Goal: Task Accomplishment & Management: Use online tool/utility

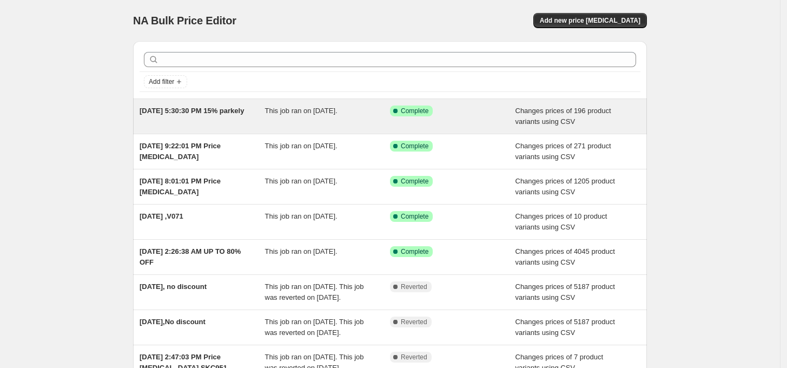
click at [308, 121] on div "This job ran on [DATE]." at bounding box center [327, 116] width 125 height 22
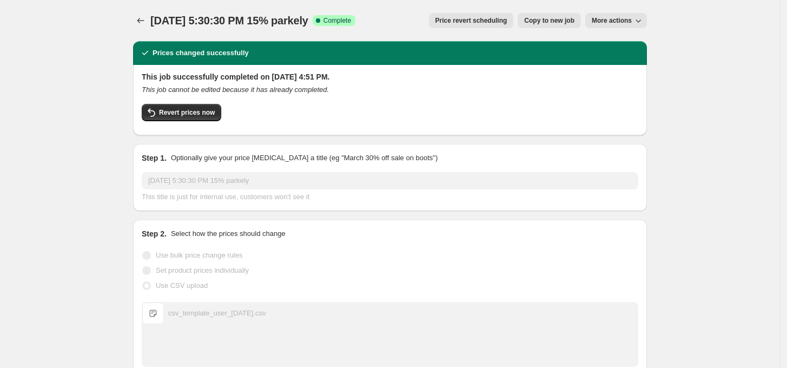
click at [457, 21] on span "Price revert scheduling" at bounding box center [471, 20] width 72 height 9
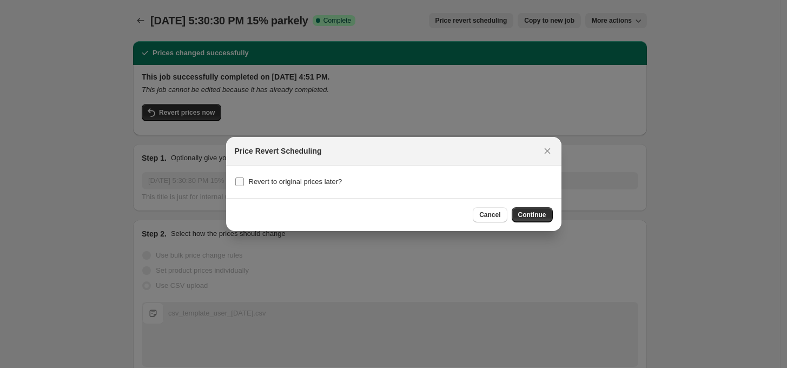
click at [271, 185] on span "Revert to original prices later?" at bounding box center [296, 181] width 94 height 8
click at [244, 186] on input "Revert to original prices later?" at bounding box center [239, 181] width 9 height 9
checkbox input "true"
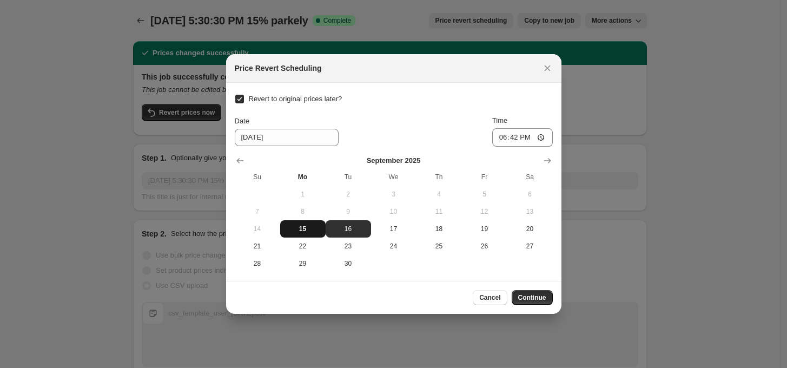
click at [297, 229] on span "15" at bounding box center [302, 228] width 37 height 9
type input "[DATE]"
click at [507, 137] on input "18:42" at bounding box center [522, 137] width 61 height 18
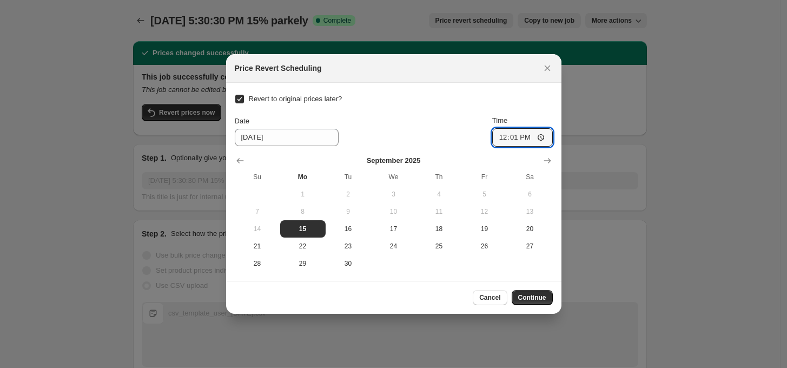
click at [405, 292] on div "Cancel Continue" at bounding box center [394, 297] width 318 height 15
click at [525, 139] on input "12:01" at bounding box center [522, 137] width 61 height 18
click at [525, 141] on input "12:01" at bounding box center [522, 137] width 61 height 18
type input "00:01"
click at [433, 125] on div "Date [DATE] Time 00:01" at bounding box center [394, 130] width 318 height 31
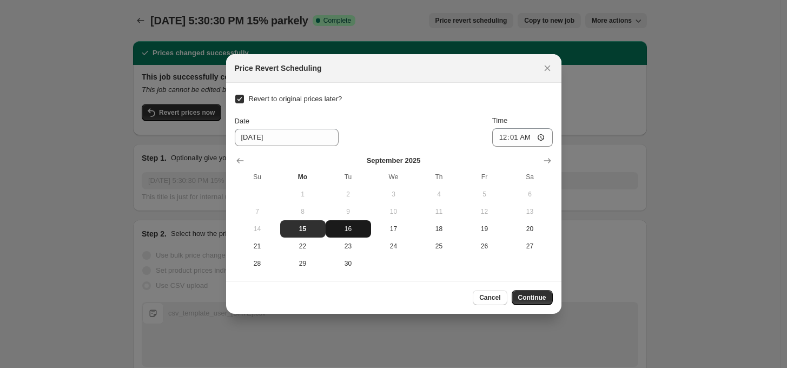
click at [354, 231] on span "16" at bounding box center [348, 228] width 37 height 9
click at [503, 139] on input "00:01" at bounding box center [522, 137] width 61 height 18
click at [307, 231] on span "15" at bounding box center [302, 228] width 37 height 9
type input "[DATE]"
click at [553, 70] on button "Close" at bounding box center [547, 68] width 15 height 15
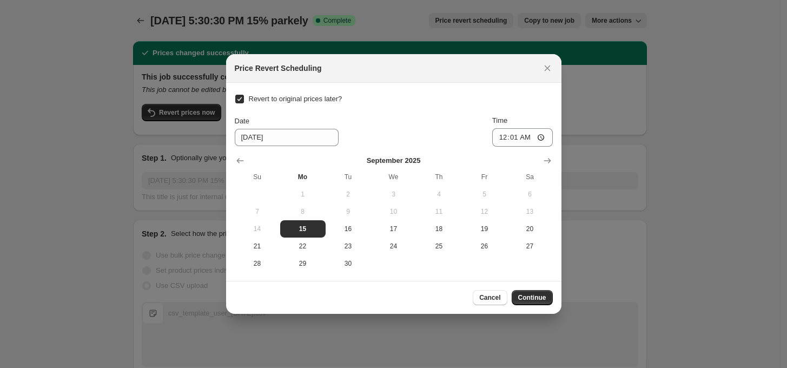
checkbox input "false"
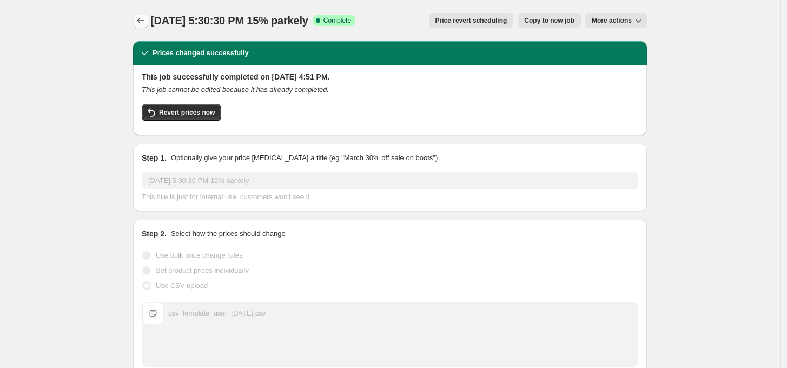
click at [136, 25] on button "Price change jobs" at bounding box center [140, 20] width 15 height 15
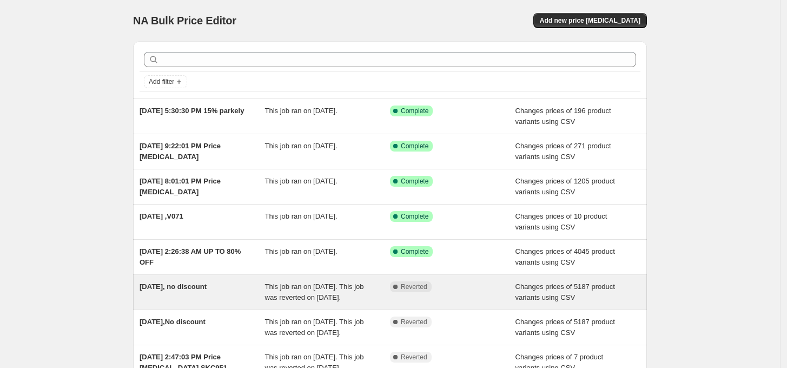
scroll to position [99, 0]
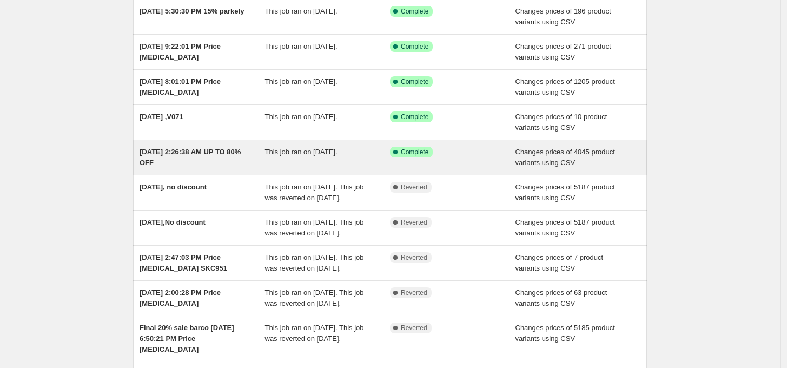
click at [318, 156] on div "This job ran on [DATE]." at bounding box center [327, 158] width 125 height 22
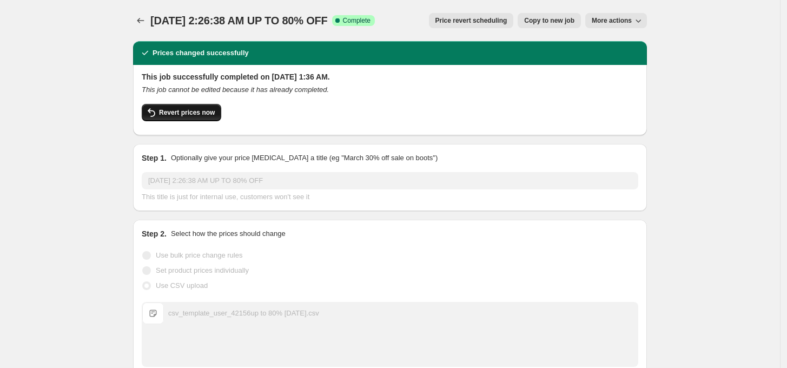
click at [177, 119] on button "Revert prices now" at bounding box center [181, 112] width 79 height 17
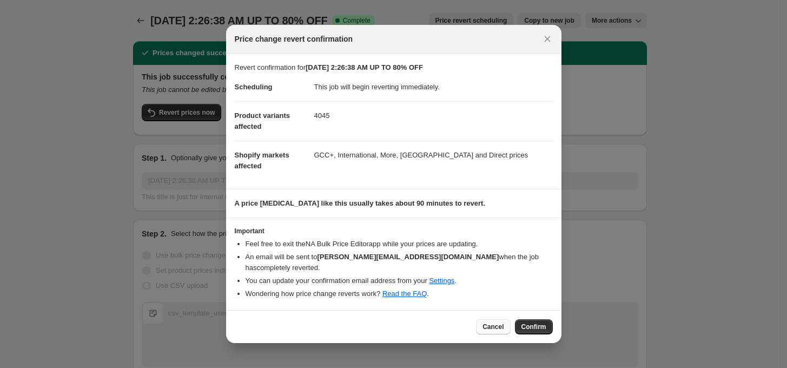
click at [488, 322] on span "Cancel" at bounding box center [492, 326] width 21 height 9
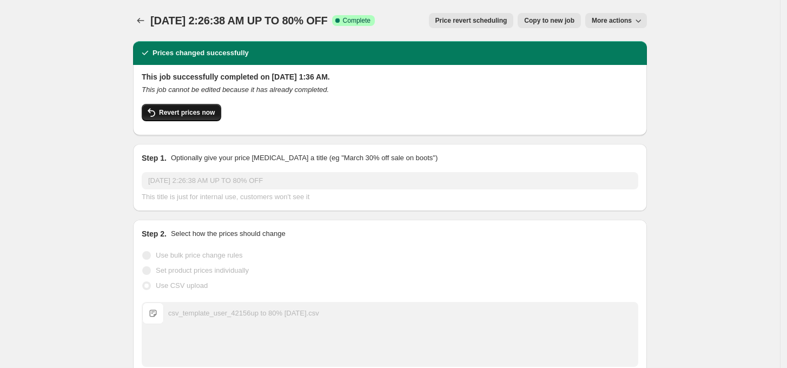
click at [182, 116] on span "Revert prices now" at bounding box center [187, 112] width 56 height 9
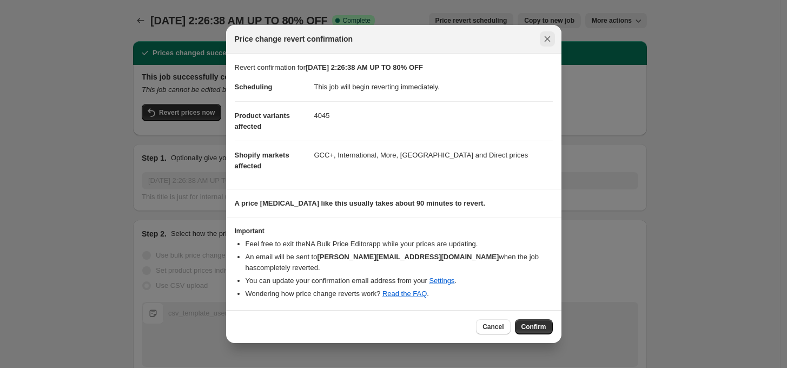
click at [549, 44] on icon "Close" at bounding box center [547, 39] width 11 height 11
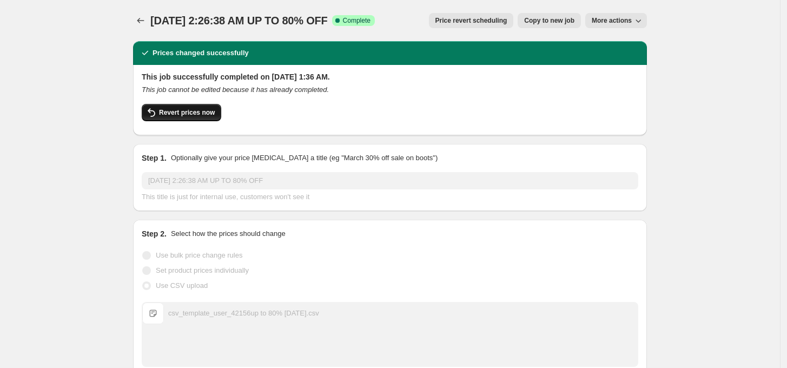
click at [185, 113] on span "Revert prices now" at bounding box center [187, 112] width 56 height 9
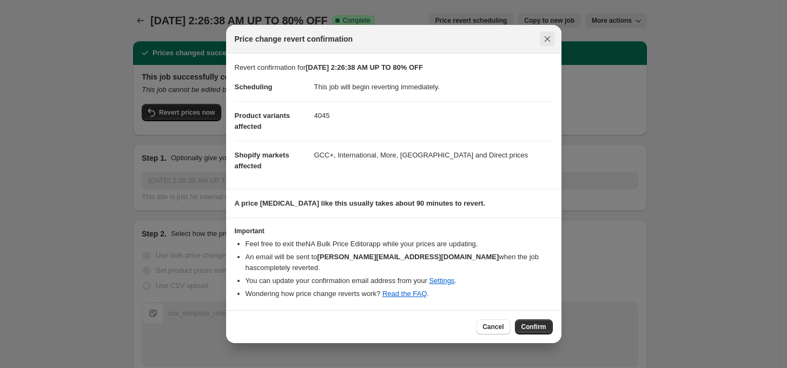
click at [545, 44] on icon "Close" at bounding box center [547, 39] width 11 height 11
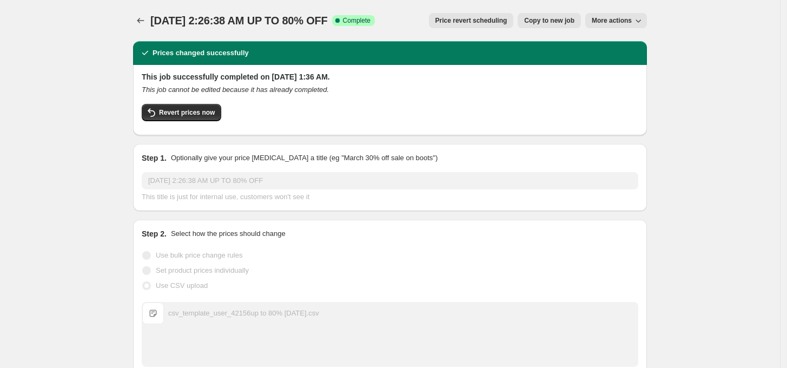
click at [493, 22] on span "Price revert scheduling" at bounding box center [471, 20] width 72 height 9
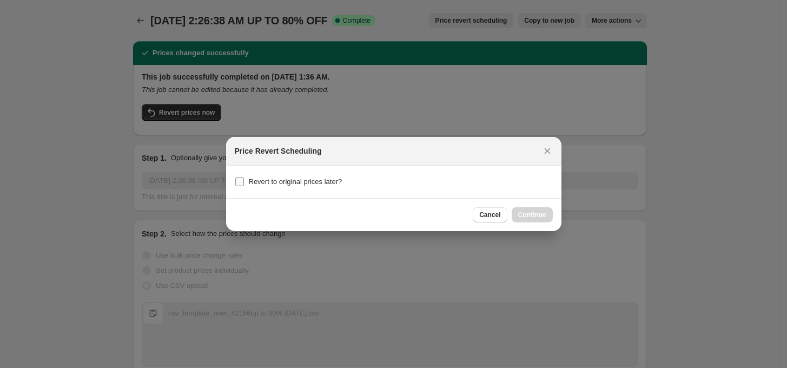
click at [265, 189] on label "Revert to original prices later?" at bounding box center [289, 181] width 108 height 15
click at [244, 186] on input "Revert to original prices later?" at bounding box center [239, 181] width 9 height 9
checkbox input "true"
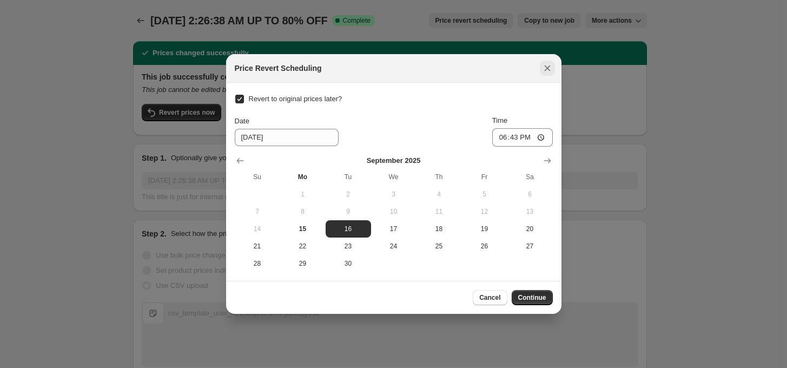
click at [545, 72] on icon "Close" at bounding box center [547, 68] width 11 height 11
checkbox input "false"
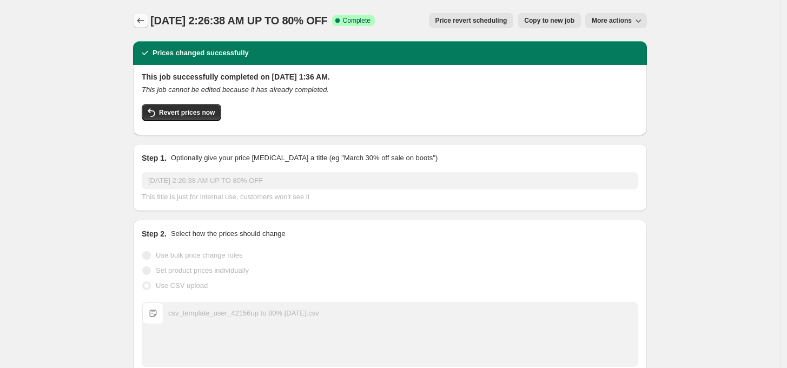
click at [139, 16] on icon "Price change jobs" at bounding box center [140, 20] width 11 height 11
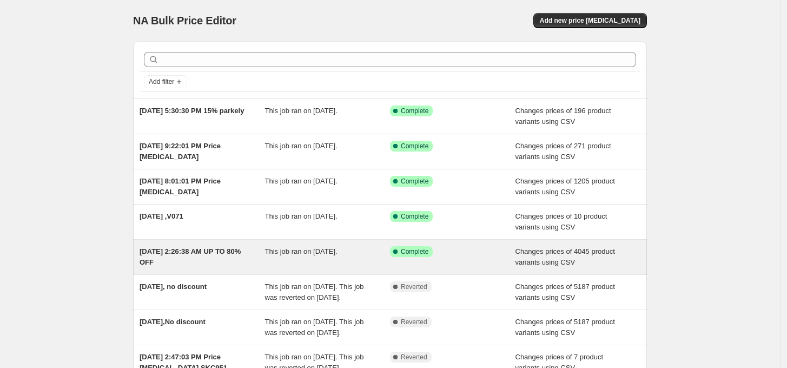
click at [190, 253] on span "[DATE] 2:26:38 AM UP TO 80% OFF" at bounding box center [189, 256] width 101 height 19
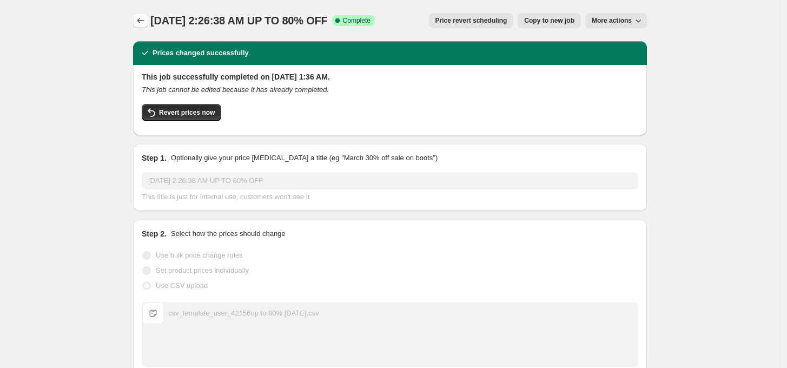
click at [136, 14] on button "Price change jobs" at bounding box center [140, 20] width 15 height 15
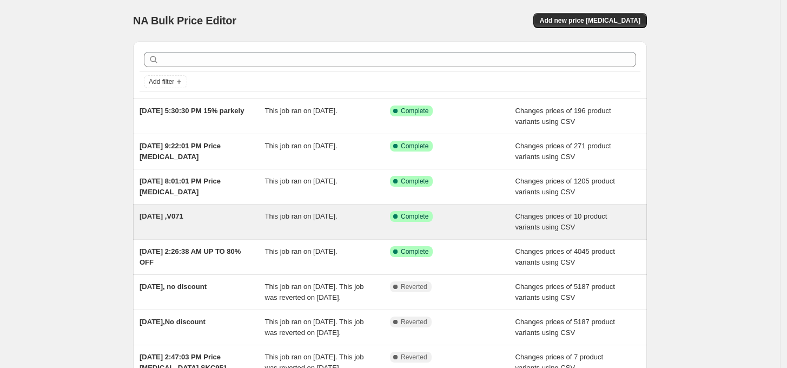
click at [201, 221] on div "[DATE] ,V071" at bounding box center [201, 222] width 125 height 22
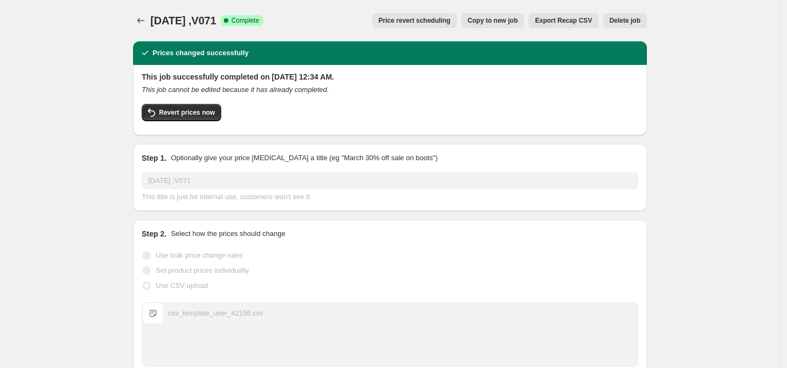
click at [412, 25] on button "Price revert scheduling" at bounding box center [414, 20] width 85 height 15
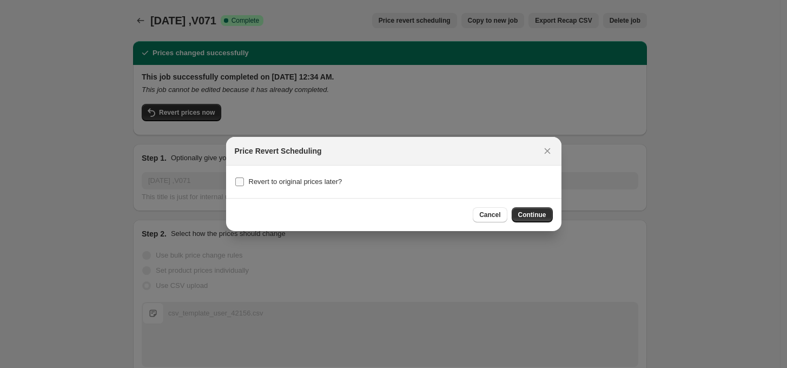
click at [299, 178] on span "Revert to original prices later?" at bounding box center [296, 181] width 94 height 8
click at [244, 178] on input "Revert to original prices later?" at bounding box center [239, 181] width 9 height 9
checkbox input "true"
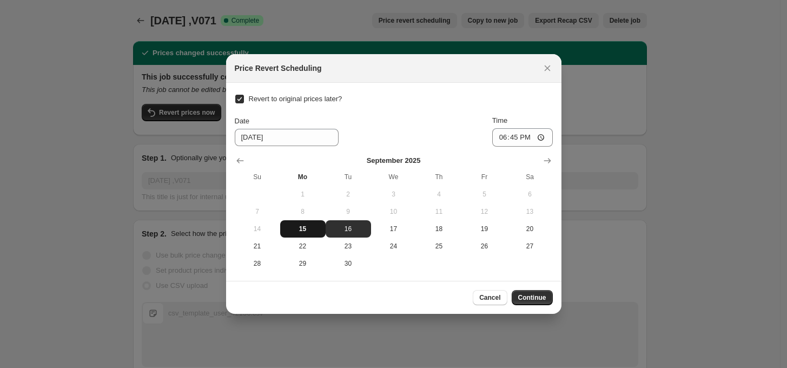
click at [303, 228] on span "15" at bounding box center [302, 228] width 37 height 9
type input "[DATE]"
click at [500, 135] on input "18:45" at bounding box center [522, 137] width 61 height 18
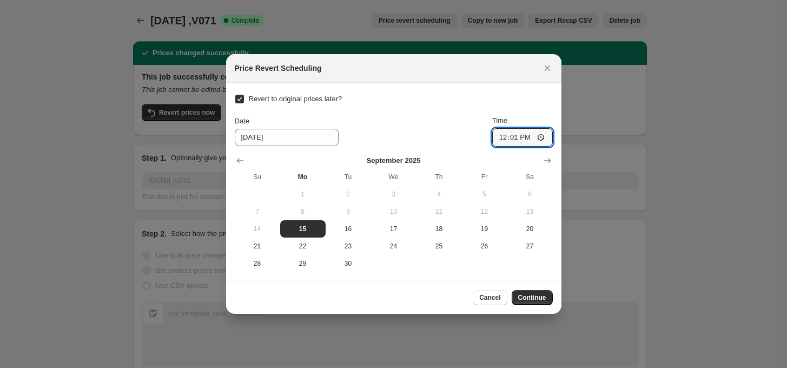
type input "00:01"
click at [501, 139] on input "00:01" at bounding box center [522, 137] width 61 height 18
click at [349, 232] on span "16" at bounding box center [348, 228] width 37 height 9
type input "[DATE]"
click at [501, 137] on input "00:01" at bounding box center [522, 137] width 61 height 18
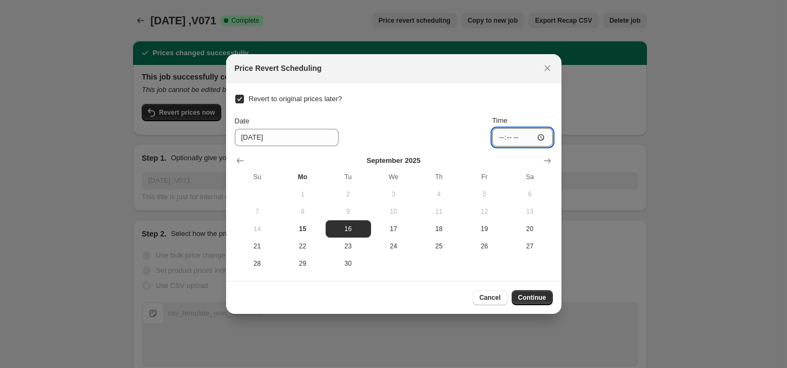
type input "00:01"
click at [319, 228] on span "15" at bounding box center [302, 228] width 37 height 9
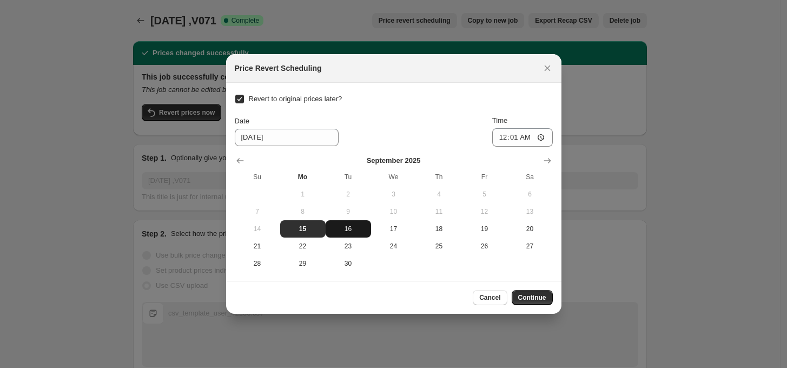
click at [342, 225] on span "16" at bounding box center [348, 228] width 37 height 9
type input "[DATE]"
click at [533, 295] on span "Continue" at bounding box center [532, 297] width 28 height 9
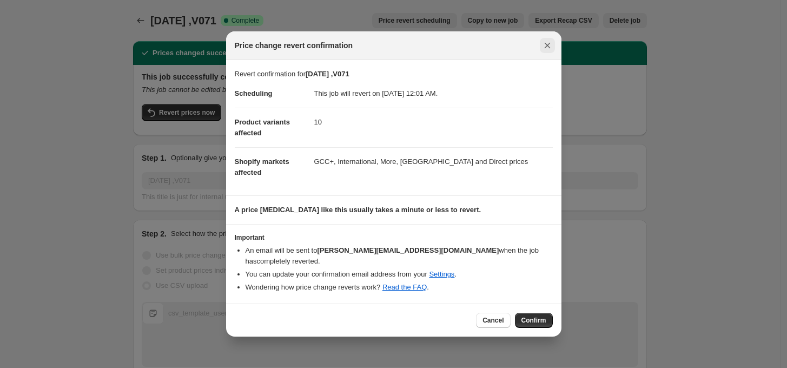
click at [550, 51] on icon "Close" at bounding box center [547, 45] width 11 height 11
checkbox input "false"
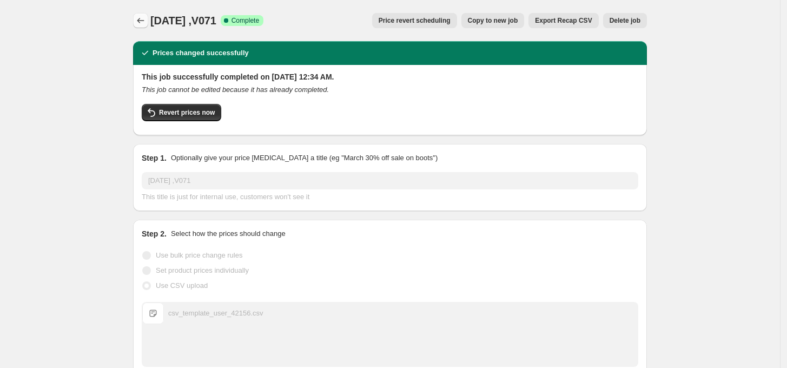
click at [144, 21] on icon "Price change jobs" at bounding box center [140, 20] width 11 height 11
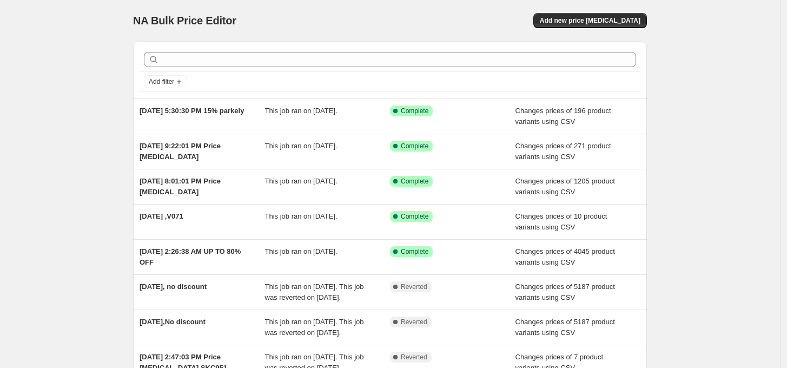
click at [591, 29] on div "NA Bulk Price Editor. This page is ready NA Bulk Price Editor Add new price [ME…" at bounding box center [390, 20] width 514 height 41
click at [591, 26] on button "Add new price [MEDICAL_DATA]" at bounding box center [590, 20] width 114 height 15
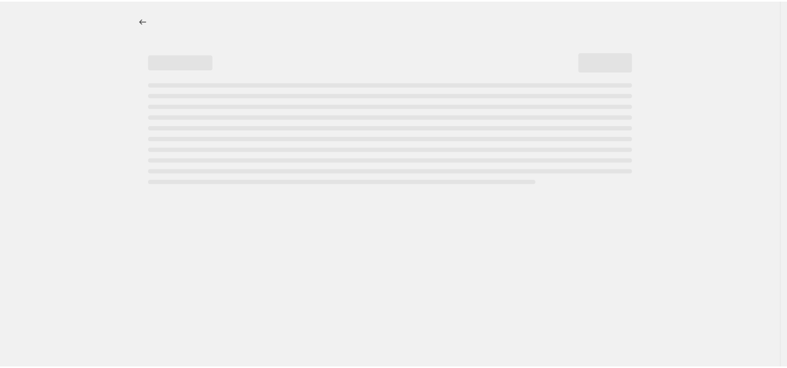
select select "percentage"
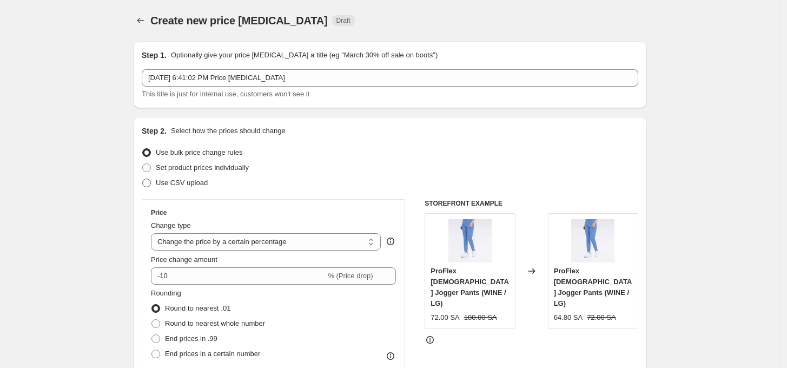
click at [184, 183] on span "Use CSV upload" at bounding box center [182, 182] width 52 height 8
click at [143, 179] on input "Use CSV upload" at bounding box center [142, 178] width 1 height 1
radio input "true"
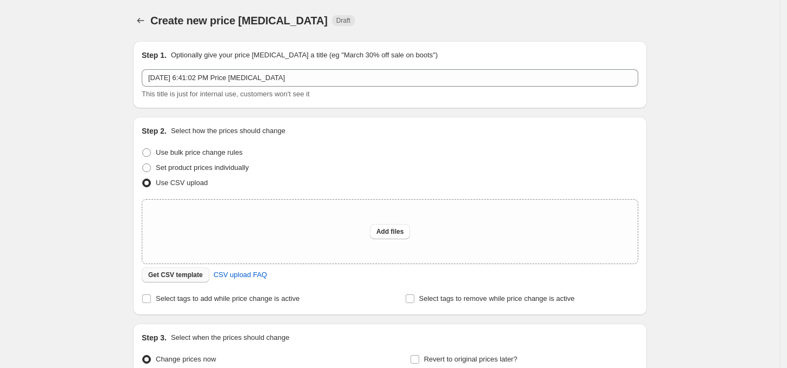
click at [189, 281] on button "Get CSV template" at bounding box center [176, 274] width 68 height 15
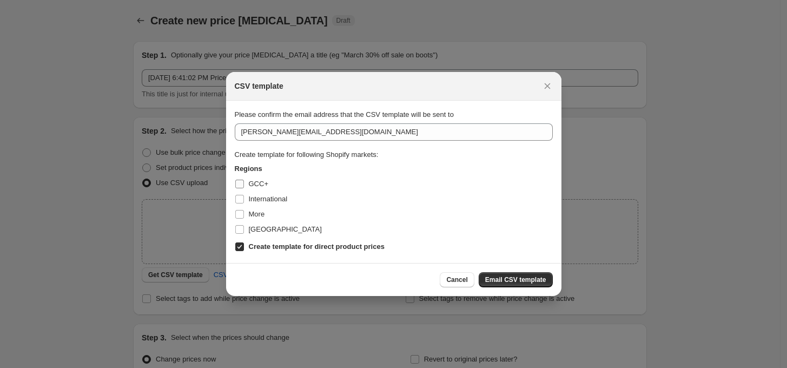
click at [249, 187] on span "GCC+" at bounding box center [258, 183] width 19 height 8
click at [244, 187] on input "GCC+" at bounding box center [239, 183] width 9 height 9
checkbox input "true"
click at [251, 202] on span "International" at bounding box center [268, 199] width 39 height 8
click at [244, 202] on input "International" at bounding box center [239, 199] width 9 height 9
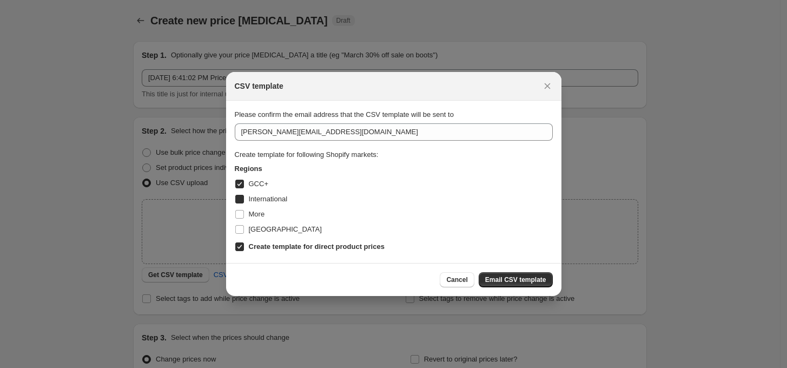
checkbox input "true"
click at [252, 213] on span "More" at bounding box center [257, 214] width 16 height 8
click at [244, 213] on input "More" at bounding box center [239, 214] width 9 height 9
checkbox input "true"
click at [256, 225] on span "[GEOGRAPHIC_DATA]" at bounding box center [285, 229] width 73 height 8
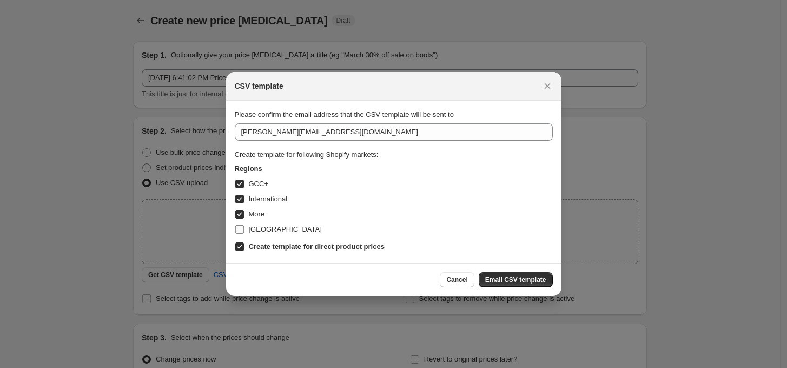
click at [244, 225] on input "[GEOGRAPHIC_DATA]" at bounding box center [239, 229] width 9 height 9
checkbox input "true"
click at [509, 283] on span "Email CSV template" at bounding box center [515, 279] width 61 height 9
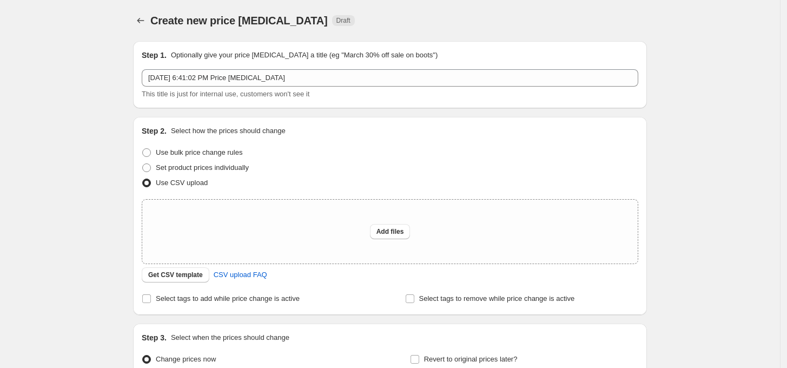
click at [336, 23] on span "Draft" at bounding box center [343, 20] width 14 height 9
click at [354, 13] on div "Create new price [MEDICAL_DATA] Draft" at bounding box center [323, 20] width 346 height 15
click at [377, 224] on button "Add files" at bounding box center [390, 231] width 41 height 15
click at [144, 16] on icon "Price change jobs" at bounding box center [140, 20] width 11 height 11
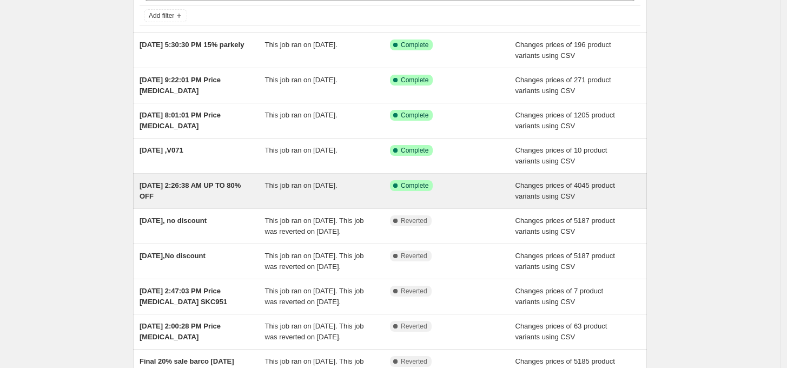
scroll to position [99, 0]
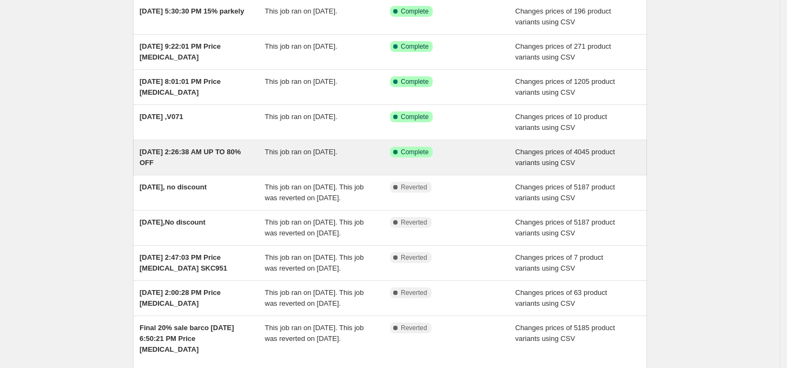
click at [245, 156] on div "[DATE] 2:26:38 AM UP TO 80% OFF" at bounding box center [201, 158] width 125 height 22
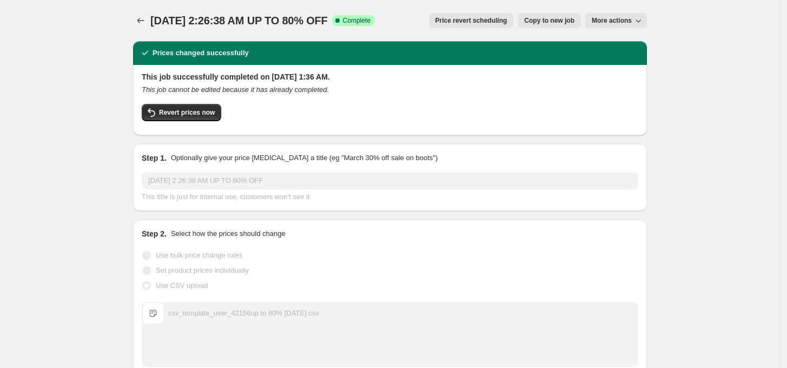
click at [594, 23] on button "More actions" at bounding box center [616, 20] width 62 height 15
click at [634, 45] on span "Export Recap CSV" at bounding box center [625, 43] width 59 height 8
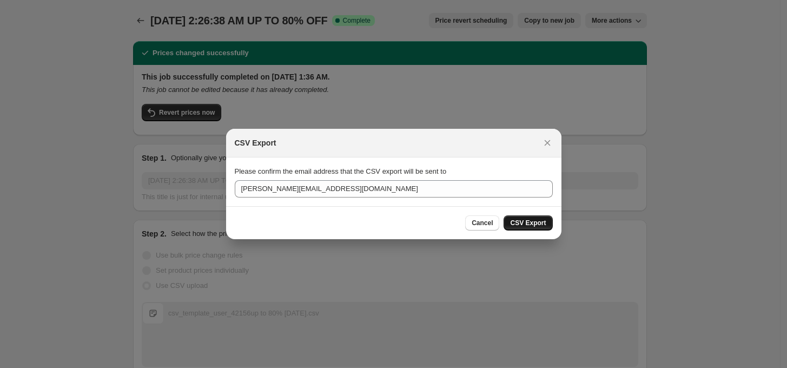
click at [525, 222] on span "CSV Export" at bounding box center [528, 222] width 36 height 9
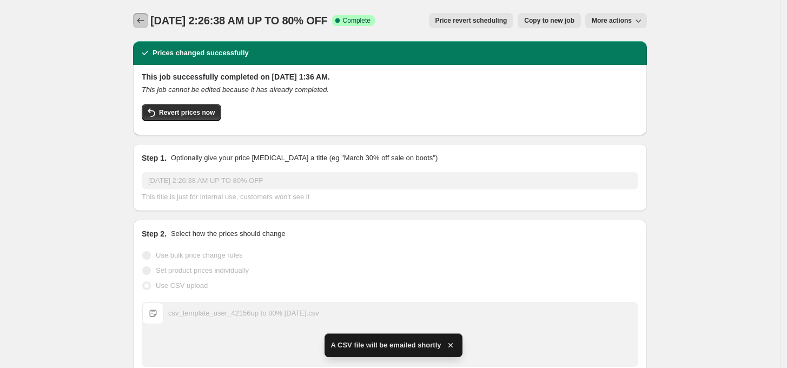
click at [136, 20] on button "Price change jobs" at bounding box center [140, 20] width 15 height 15
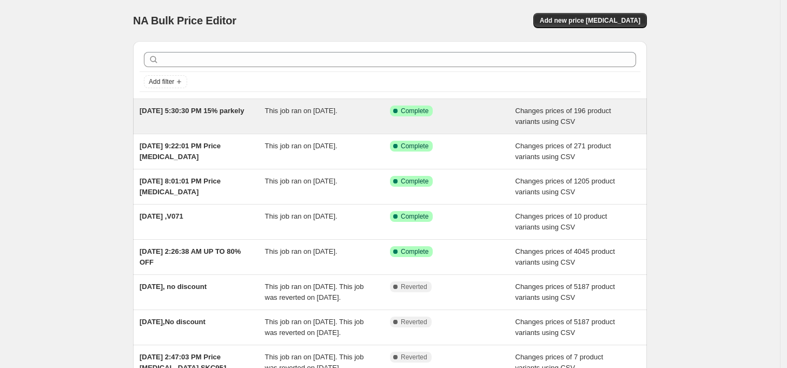
click at [296, 108] on span "This job ran on [DATE]." at bounding box center [301, 111] width 72 height 8
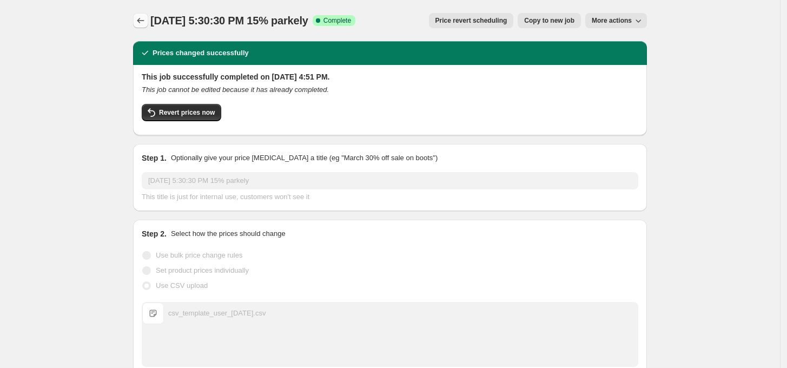
click at [139, 22] on icon "Price change jobs" at bounding box center [140, 20] width 11 height 11
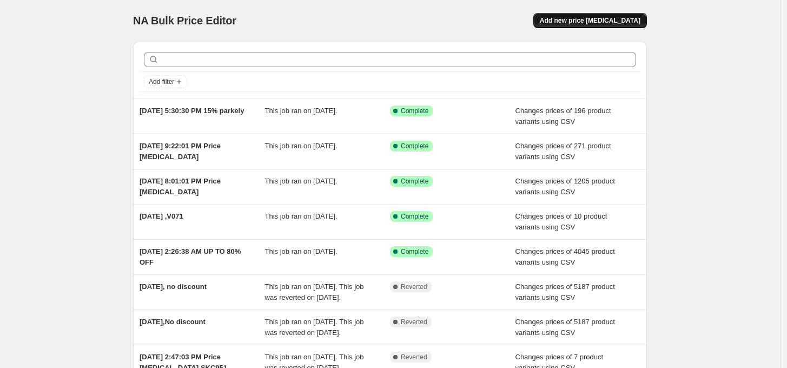
click at [608, 23] on span "Add new price [MEDICAL_DATA]" at bounding box center [590, 20] width 101 height 9
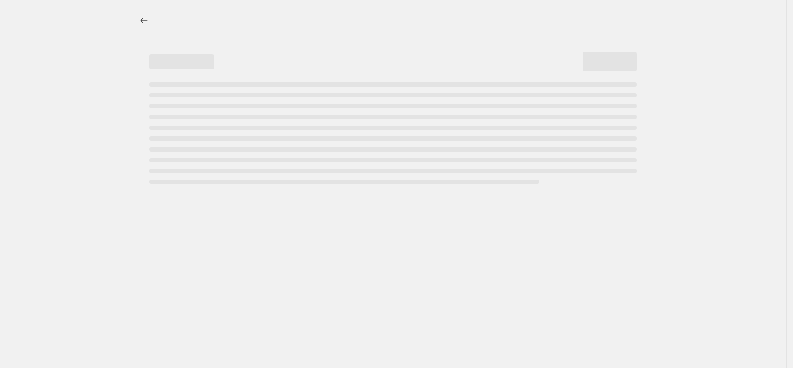
select select "percentage"
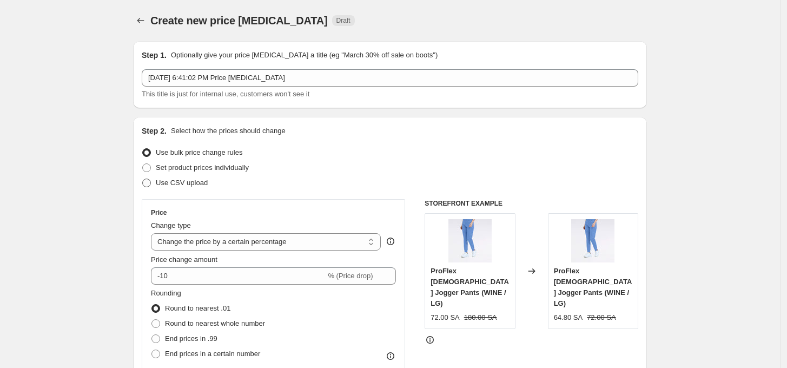
click at [157, 188] on label "Use CSV upload" at bounding box center [175, 182] width 66 height 15
click at [143, 179] on input "Use CSV upload" at bounding box center [142, 178] width 1 height 1
radio input "true"
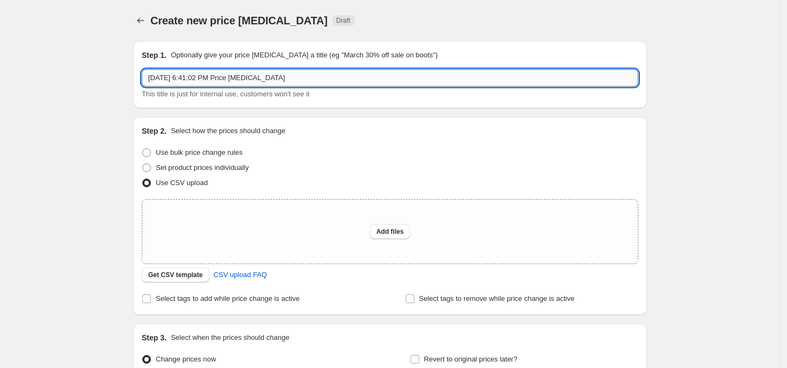
click at [287, 75] on input "[DATE] 6:41:02 PM Price [MEDICAL_DATA]" at bounding box center [390, 77] width 496 height 17
drag, startPoint x: 304, startPoint y: 79, endPoint x: 95, endPoint y: 87, distance: 209.4
click at [95, 87] on div "Create new price [MEDICAL_DATA]. This page is ready Create new price [MEDICAL_D…" at bounding box center [390, 241] width 780 height 482
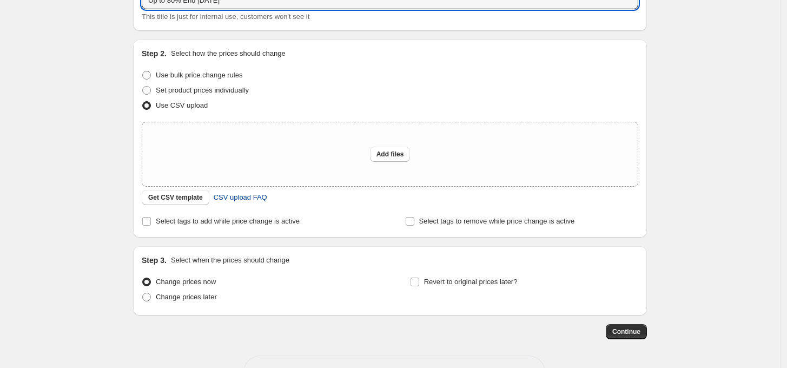
scroll to position [99, 0]
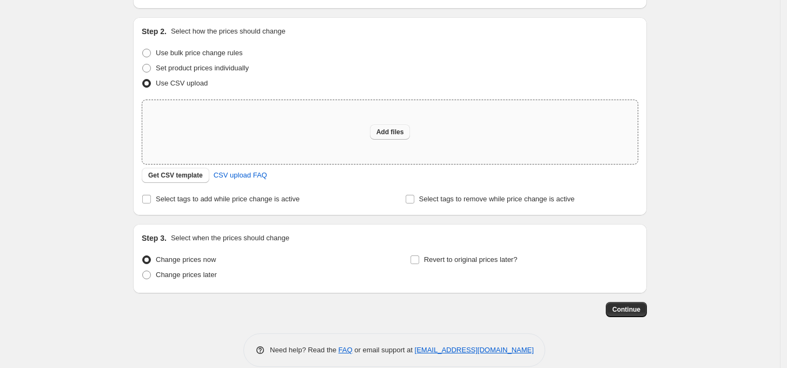
type input "Up to 80% End [DATE]"
click at [388, 129] on span "Add files" at bounding box center [390, 132] width 28 height 9
type input "C:\fakepath\csv_template_user_42156.csv"
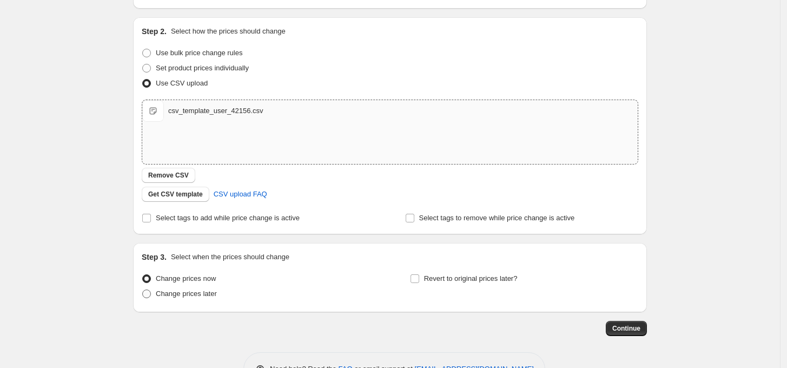
click at [169, 295] on span "Change prices later" at bounding box center [186, 293] width 61 height 8
click at [143, 290] on input "Change prices later" at bounding box center [142, 289] width 1 height 1
radio input "true"
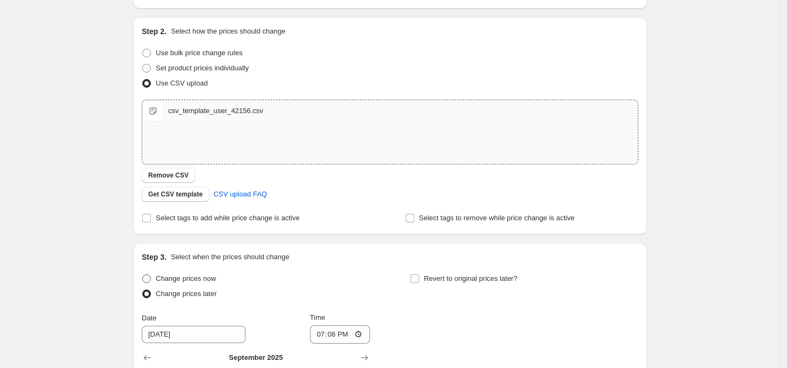
click at [184, 284] on label "Change prices now" at bounding box center [179, 278] width 74 height 15
click at [143, 275] on input "Change prices now" at bounding box center [142, 274] width 1 height 1
radio input "true"
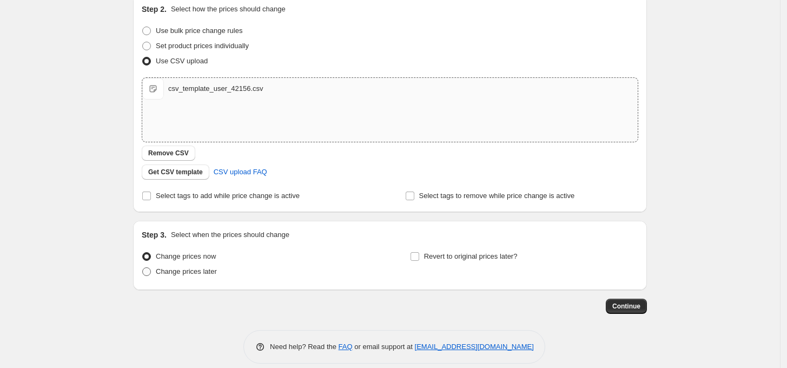
scroll to position [133, 0]
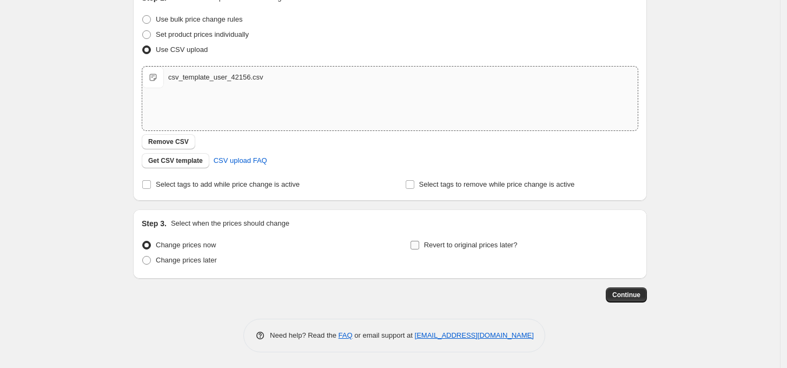
click at [465, 249] on span "Revert to original prices later?" at bounding box center [471, 245] width 94 height 8
click at [419, 249] on input "Revert to original prices later?" at bounding box center [414, 245] width 9 height 9
checkbox input "true"
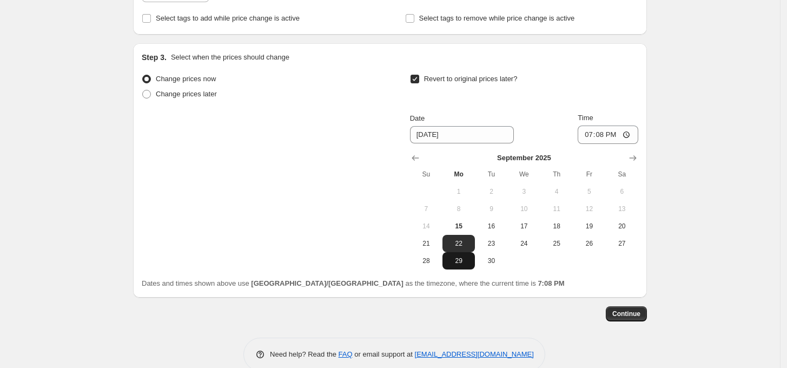
scroll to position [318, 0]
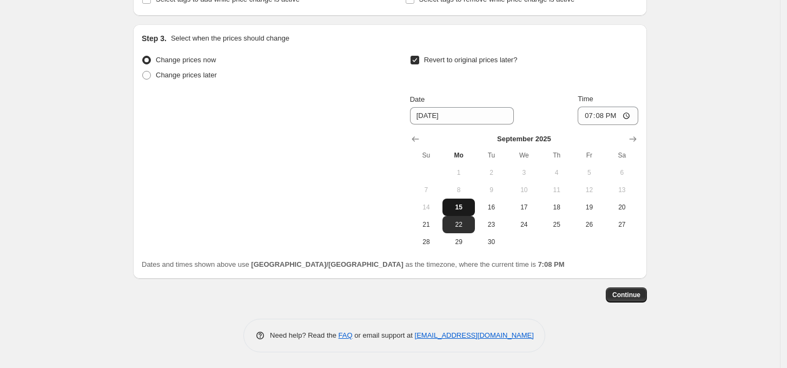
click at [470, 203] on span "15" at bounding box center [459, 207] width 24 height 9
click at [487, 205] on span "16" at bounding box center [491, 207] width 24 height 9
type input "[DATE]"
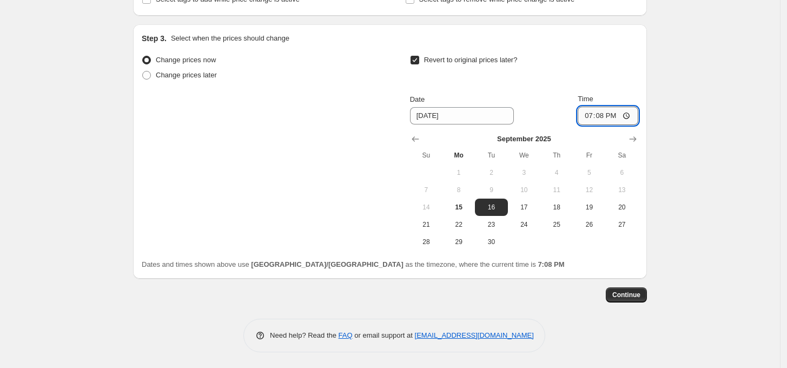
click at [598, 107] on input "19:08" at bounding box center [607, 116] width 61 height 18
type input "00:01"
click at [632, 293] on span "Continue" at bounding box center [626, 294] width 28 height 9
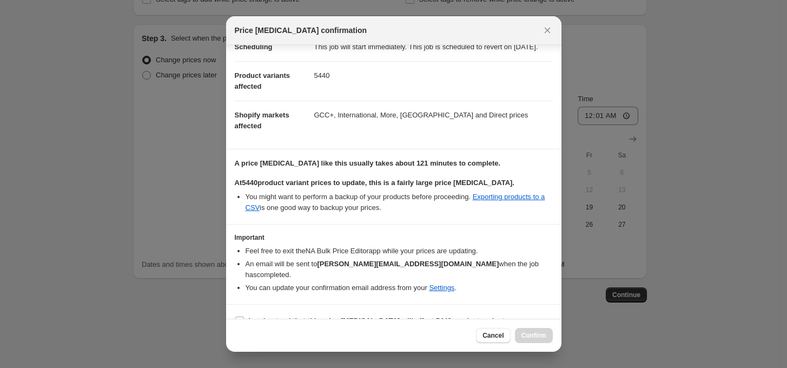
scroll to position [49, 0]
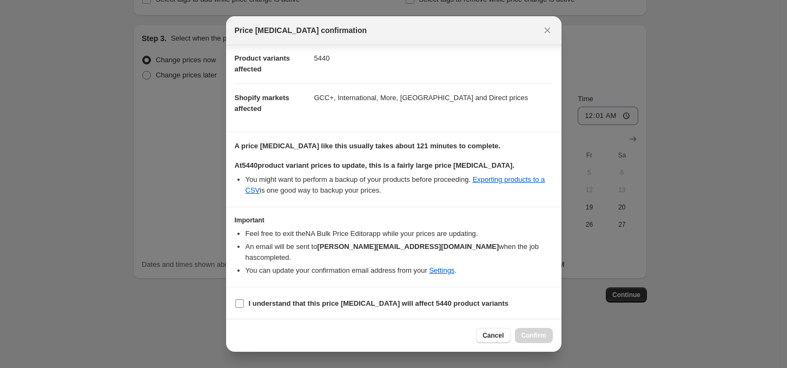
drag, startPoint x: 272, startPoint y: 297, endPoint x: 278, endPoint y: 300, distance: 6.0
click at [274, 299] on b "I understand that this price [MEDICAL_DATA] will affect 5440 product variants" at bounding box center [379, 303] width 260 height 8
drag, startPoint x: 266, startPoint y: 305, endPoint x: 248, endPoint y: 307, distance: 18.5
click at [265, 305] on b "I understand that this price [MEDICAL_DATA] will affect 5440 product variants" at bounding box center [379, 303] width 260 height 8
click at [244, 305] on input "I understand that this price [MEDICAL_DATA] will affect 5440 product variants" at bounding box center [239, 303] width 9 height 9
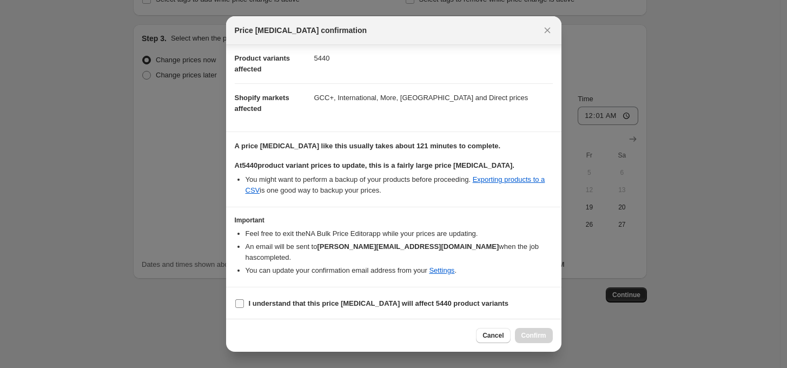
checkbox input "true"
click at [536, 335] on span "Confirm" at bounding box center [533, 335] width 25 height 9
type input "Up to 80% End [DATE]"
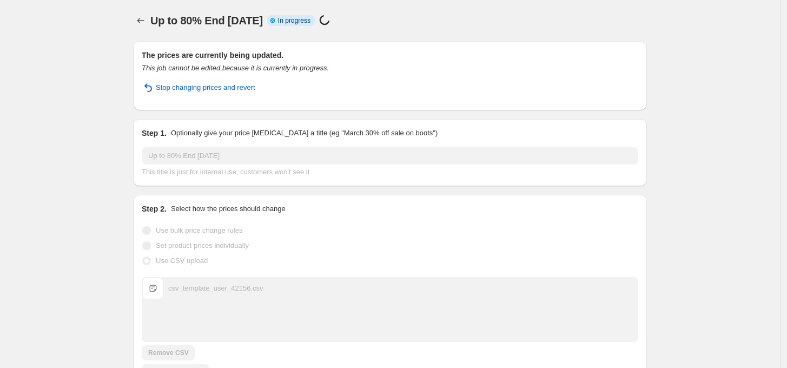
click at [289, 23] on span "In progress" at bounding box center [294, 20] width 32 height 9
click at [312, 30] on div "Up to 80% End [DATE]. This page is ready Up to 80% End [DATE] Info Partially co…" at bounding box center [390, 20] width 514 height 41
click at [292, 22] on span "In progress" at bounding box center [294, 20] width 32 height 9
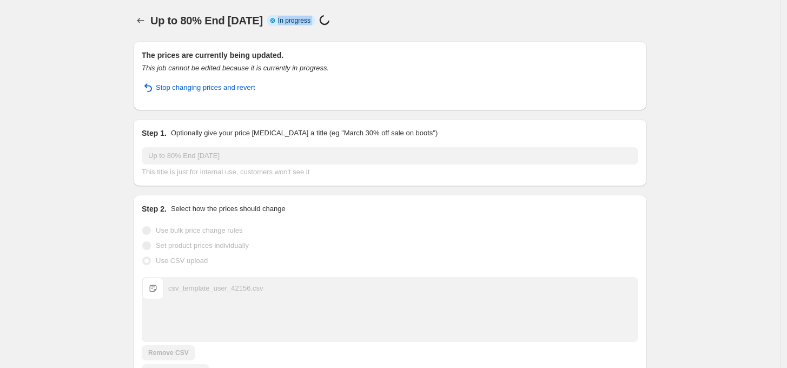
click at [292, 22] on span "In progress" at bounding box center [294, 20] width 32 height 9
click at [297, 30] on div "Up to 80% End [DATE]. This page is ready Up to 80% End [DATE] Info Partially co…" at bounding box center [390, 20] width 514 height 41
click at [303, 23] on span "In progress" at bounding box center [294, 20] width 32 height 9
click at [290, 21] on span "In progress" at bounding box center [294, 20] width 32 height 9
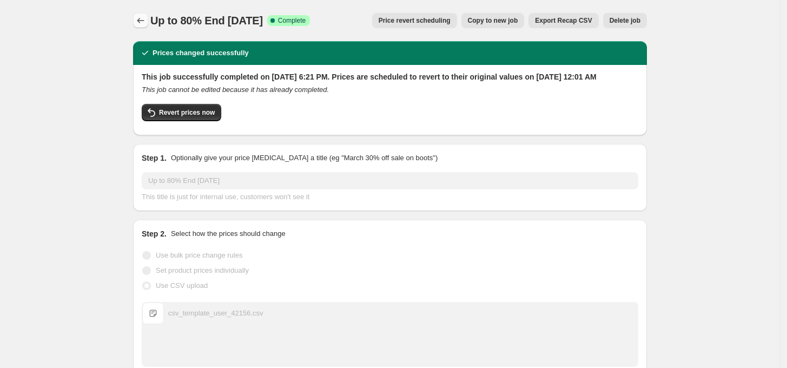
click at [146, 23] on icon "Price change jobs" at bounding box center [140, 20] width 11 height 11
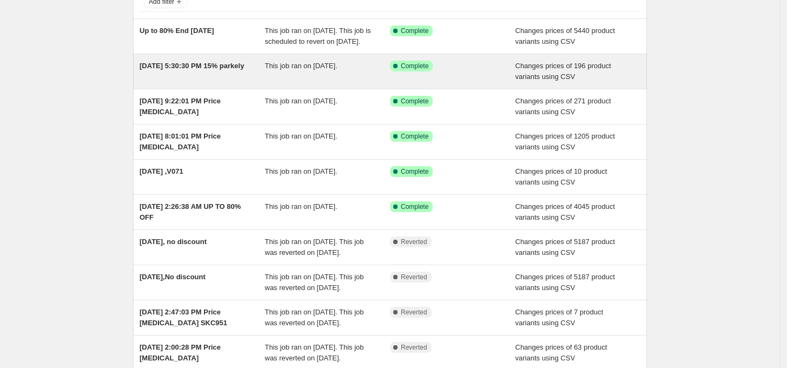
scroll to position [99, 0]
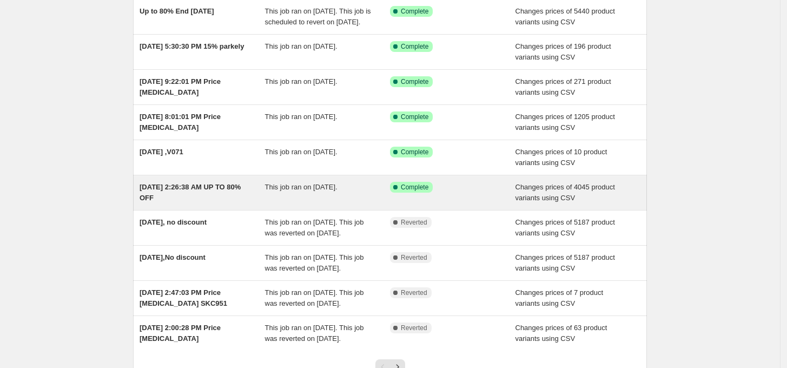
click at [195, 203] on div "[DATE] 2:26:38 AM UP TO 80% OFF" at bounding box center [201, 193] width 125 height 22
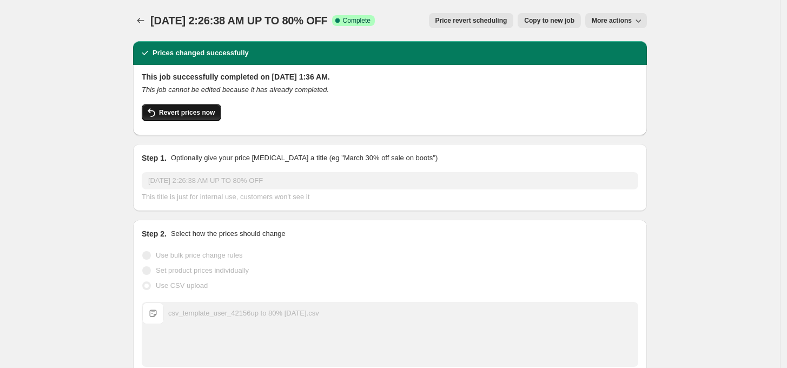
click at [170, 115] on span "Revert prices now" at bounding box center [187, 112] width 56 height 9
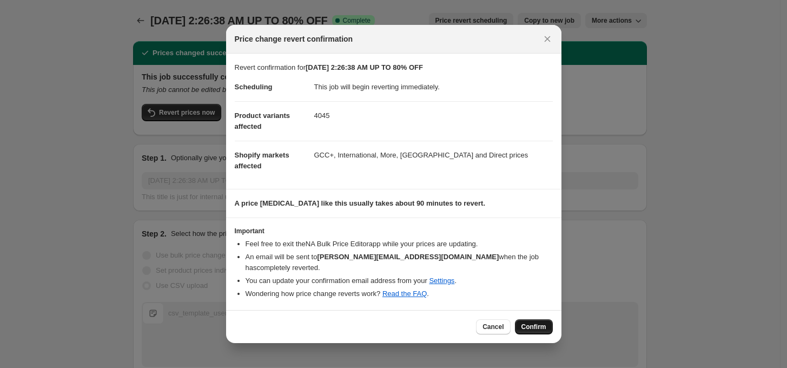
click at [526, 322] on span "Confirm" at bounding box center [533, 326] width 25 height 9
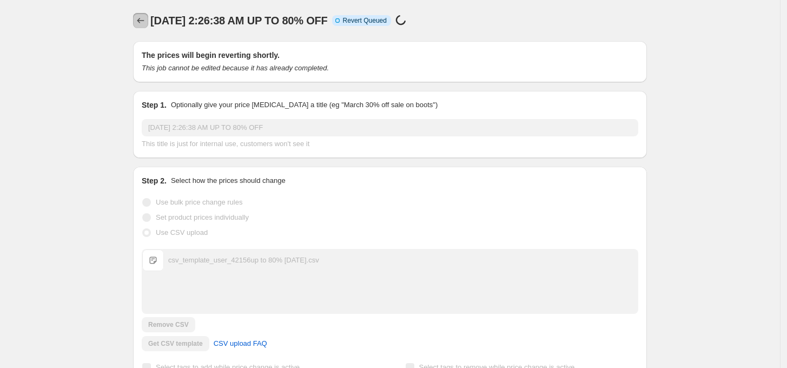
click at [136, 17] on button "Price change jobs" at bounding box center [140, 20] width 15 height 15
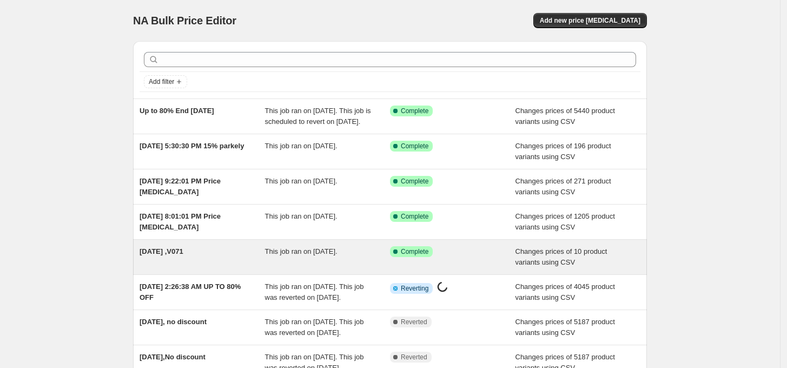
click at [285, 267] on div "This job ran on [DATE]." at bounding box center [327, 257] width 125 height 22
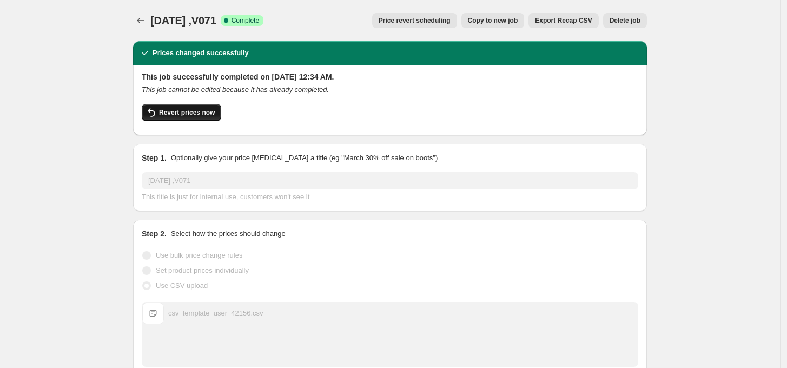
click at [197, 116] on span "Revert prices now" at bounding box center [187, 112] width 56 height 9
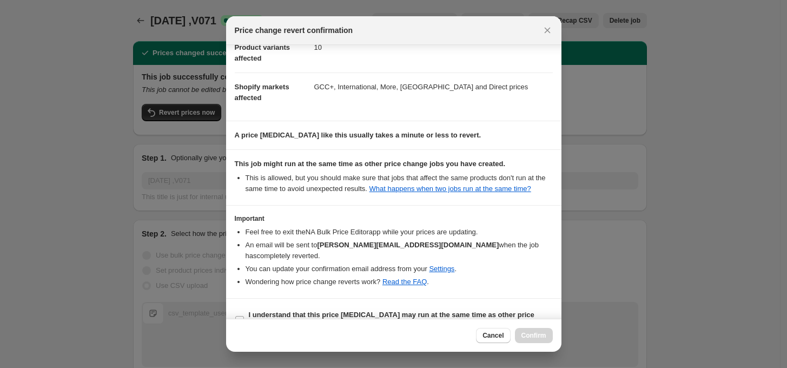
scroll to position [71, 0]
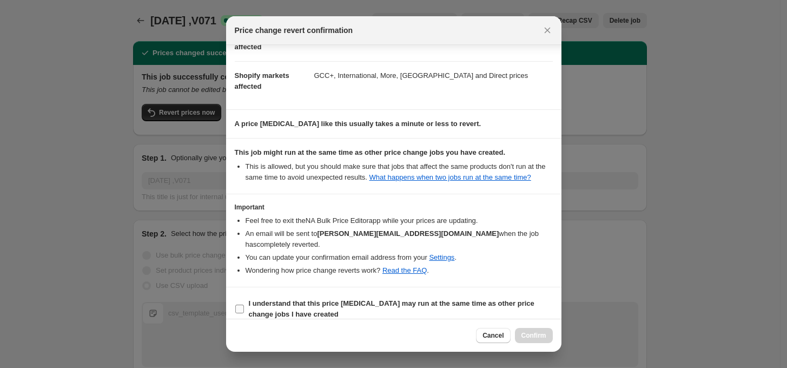
click at [277, 299] on b "I understand that this price [MEDICAL_DATA] may run at the same time as other p…" at bounding box center [391, 308] width 285 height 19
click at [244, 304] on input "I understand that this price [MEDICAL_DATA] may run at the same time as other p…" at bounding box center [239, 308] width 9 height 9
checkbox input "true"
click at [539, 334] on span "Confirm" at bounding box center [533, 335] width 25 height 9
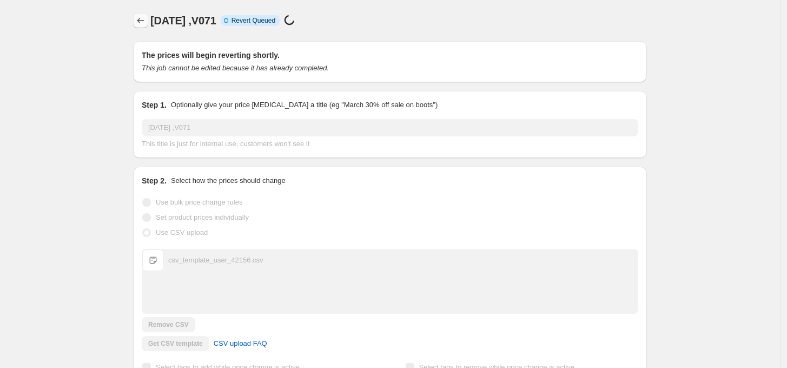
click at [137, 18] on button "Price change jobs" at bounding box center [140, 20] width 15 height 15
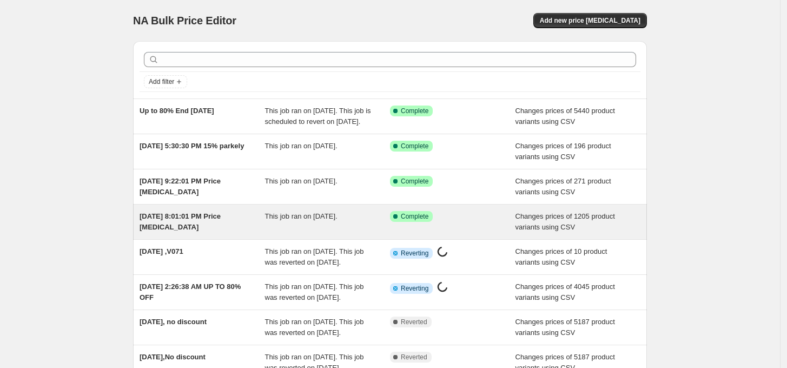
click at [217, 232] on div "[DATE] 8:01:01 PM Price [MEDICAL_DATA]" at bounding box center [201, 222] width 125 height 22
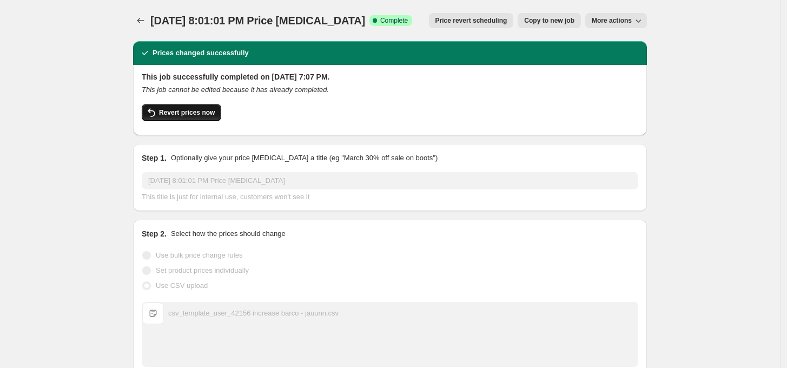
click at [191, 115] on span "Revert prices now" at bounding box center [187, 112] width 56 height 9
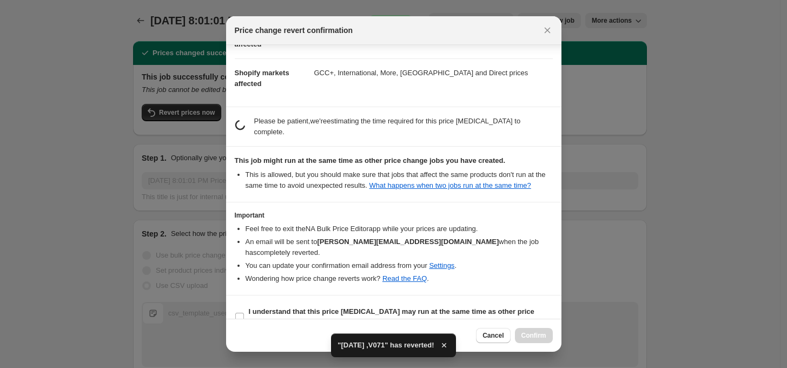
scroll to position [71, 0]
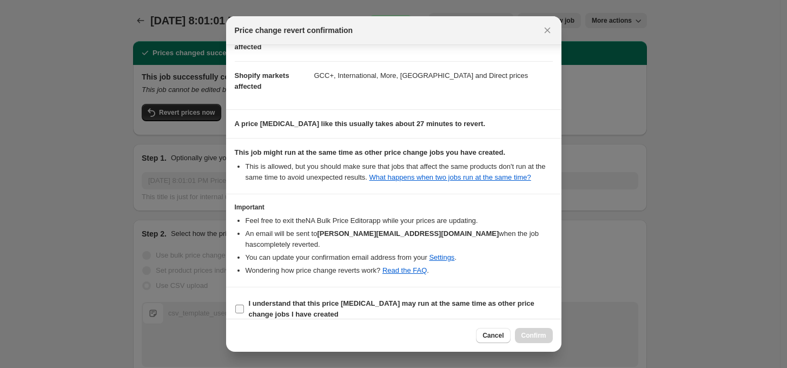
click at [301, 299] on b "I understand that this price [MEDICAL_DATA] may run at the same time as other p…" at bounding box center [391, 308] width 285 height 19
click at [244, 304] on input "I understand that this price [MEDICAL_DATA] may run at the same time as other p…" at bounding box center [239, 308] width 9 height 9
checkbox input "true"
click at [527, 340] on button "Confirm" at bounding box center [534, 335] width 38 height 15
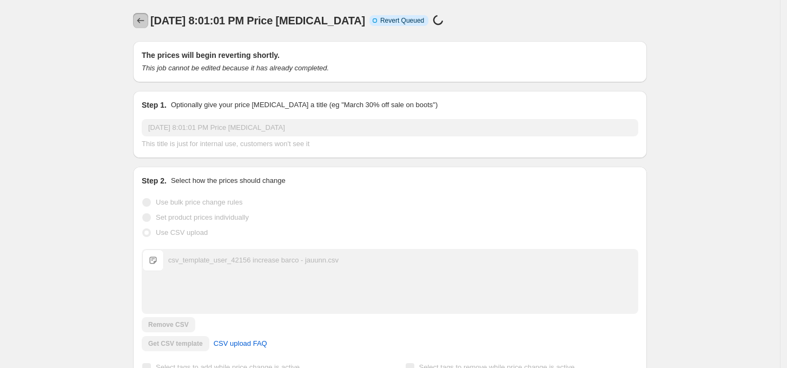
click at [138, 20] on icon "Price change jobs" at bounding box center [140, 20] width 11 height 11
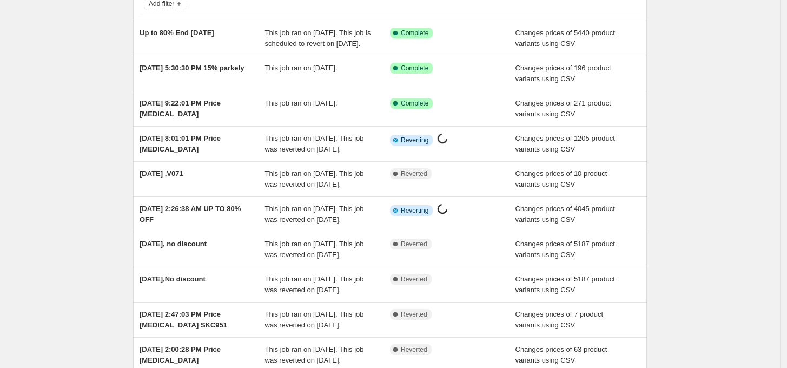
scroll to position [99, 0]
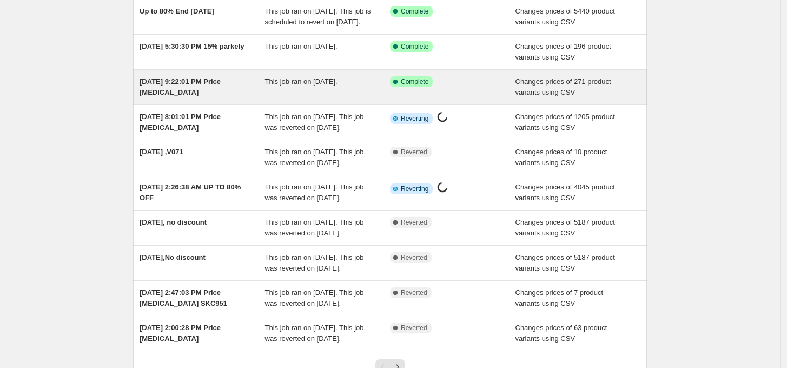
click at [247, 104] on div "[DATE] 9:22:01 PM Price [MEDICAL_DATA] This job ran on [DATE]. Success Complete…" at bounding box center [390, 87] width 514 height 35
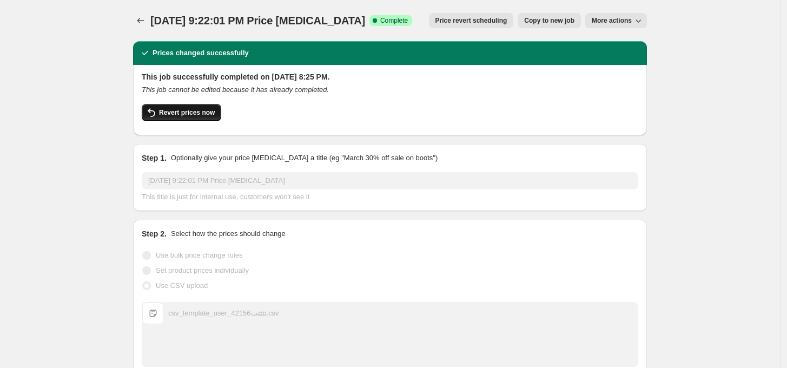
click at [187, 112] on span "Revert prices now" at bounding box center [187, 112] width 56 height 9
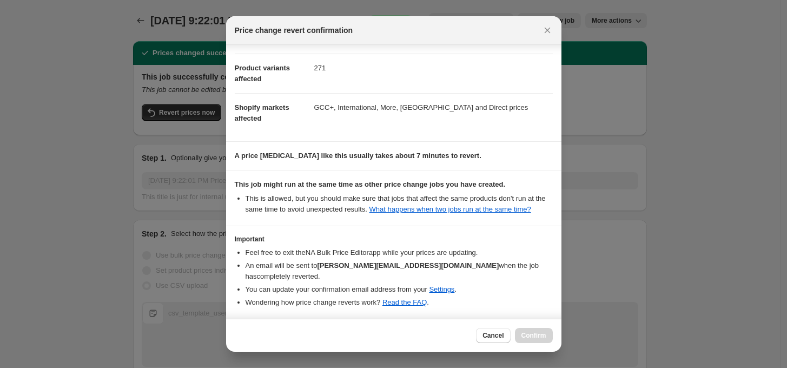
scroll to position [71, 0]
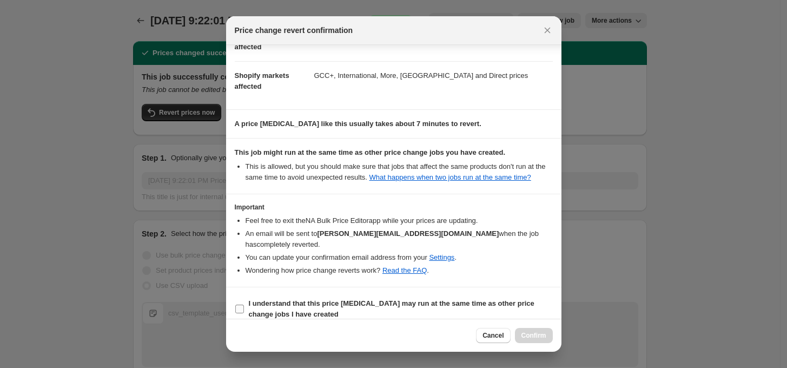
click at [294, 299] on b "I understand that this price [MEDICAL_DATA] may run at the same time as other p…" at bounding box center [391, 308] width 285 height 19
click at [244, 304] on input "I understand that this price [MEDICAL_DATA] may run at the same time as other p…" at bounding box center [239, 308] width 9 height 9
checkbox input "true"
click at [534, 331] on span "Confirm" at bounding box center [533, 335] width 25 height 9
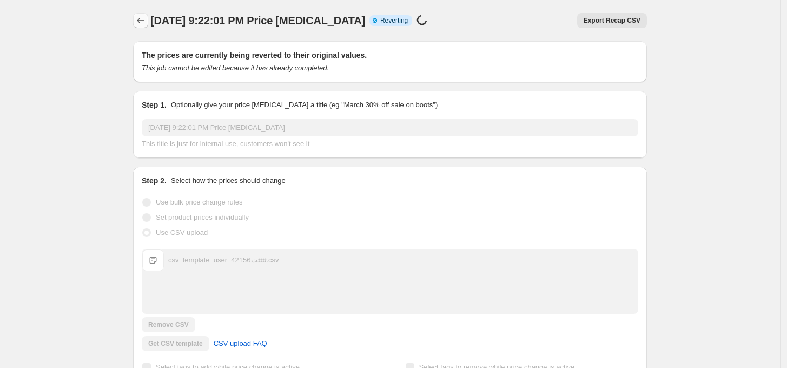
click at [136, 25] on button "Price change jobs" at bounding box center [140, 20] width 15 height 15
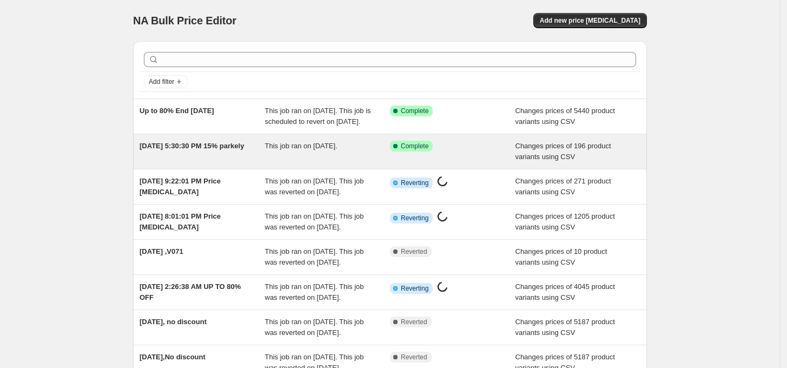
click at [189, 162] on div "[DATE] 5:30:30 PM 15% parkely" at bounding box center [201, 152] width 125 height 22
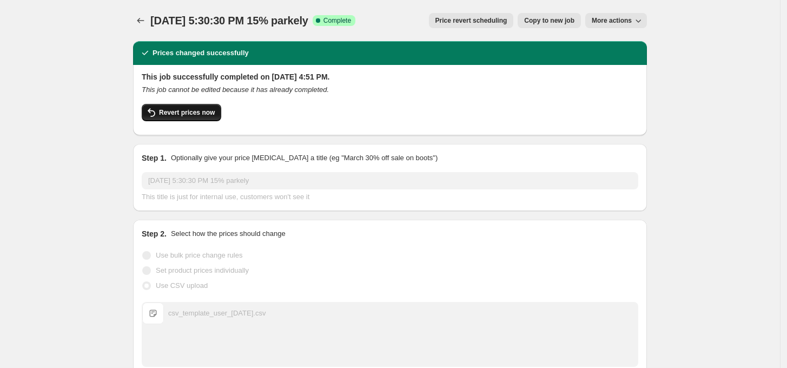
click at [177, 109] on span "Revert prices now" at bounding box center [187, 112] width 56 height 9
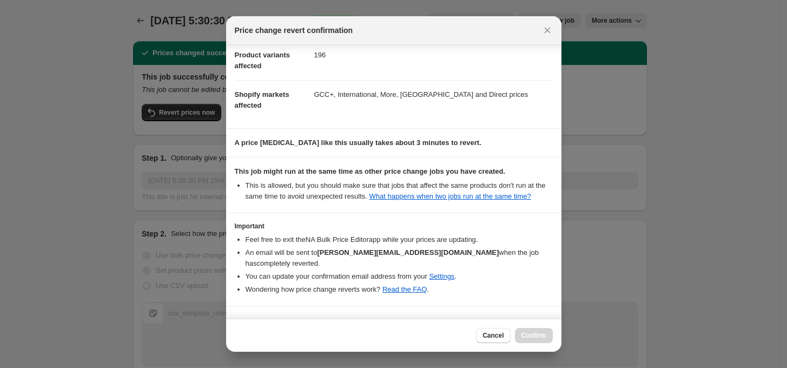
scroll to position [71, 0]
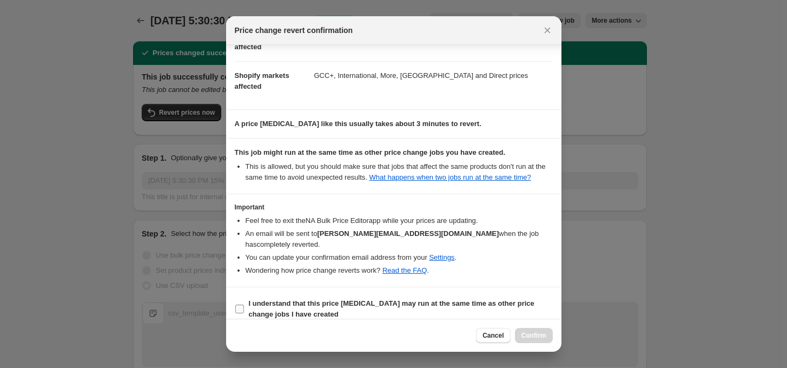
click at [282, 299] on b "I understand that this price [MEDICAL_DATA] may run at the same time as other p…" at bounding box center [391, 308] width 285 height 19
click at [244, 304] on input "I understand that this price [MEDICAL_DATA] may run at the same time as other p…" at bounding box center [239, 308] width 9 height 9
checkbox input "true"
click at [544, 340] on button "Confirm" at bounding box center [534, 335] width 38 height 15
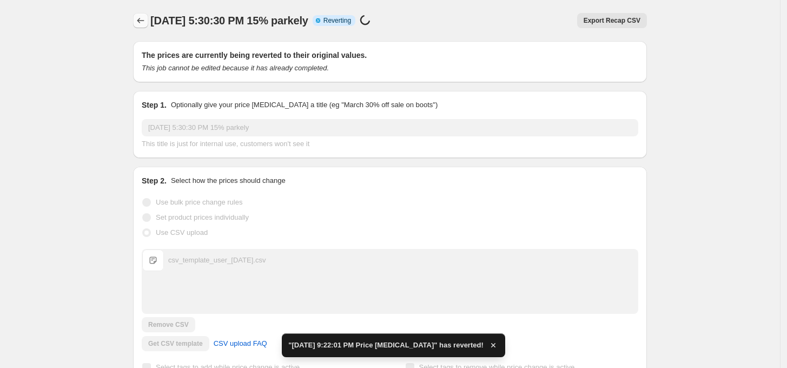
click at [138, 22] on icon "Price change jobs" at bounding box center [140, 20] width 11 height 11
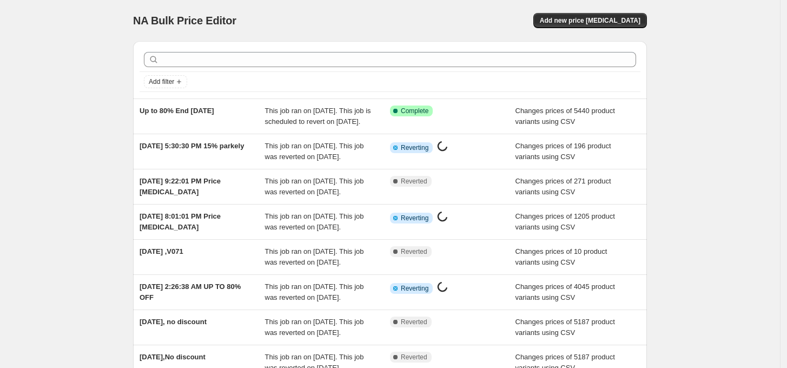
click at [71, 163] on div "NA Bulk Price Editor. This page is ready NA Bulk Price Editor Add new price [ME…" at bounding box center [390, 278] width 780 height 557
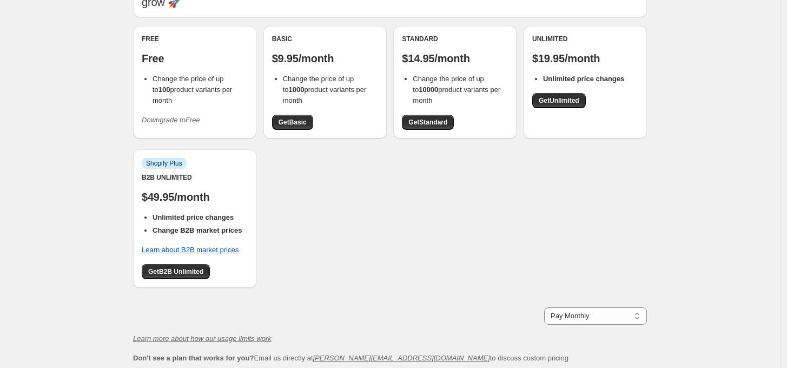
scroll to position [150, 0]
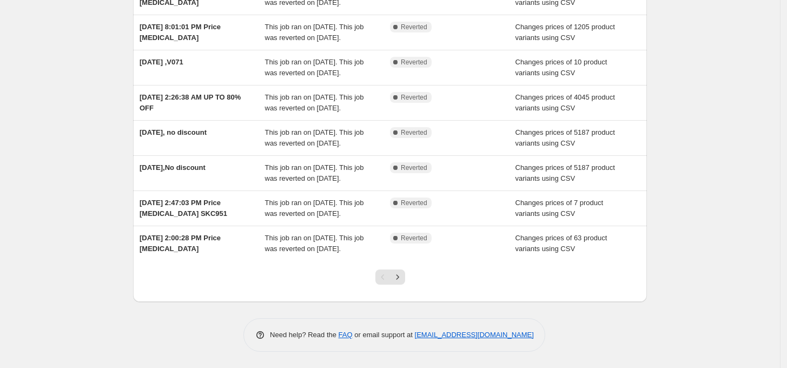
scroll to position [253, 0]
click at [401, 280] on icon "Next" at bounding box center [397, 276] width 11 height 11
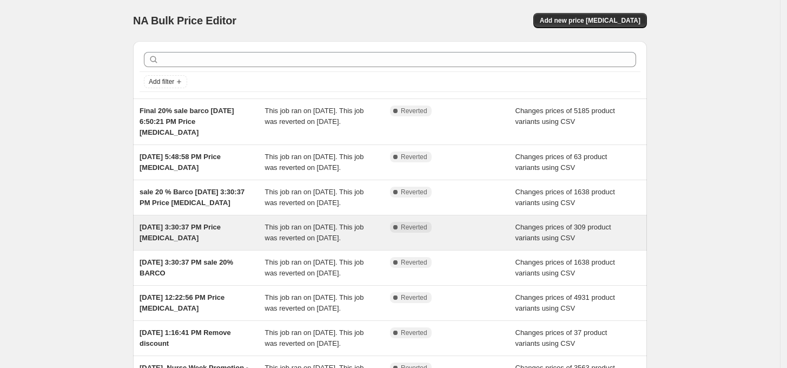
scroll to position [221, 0]
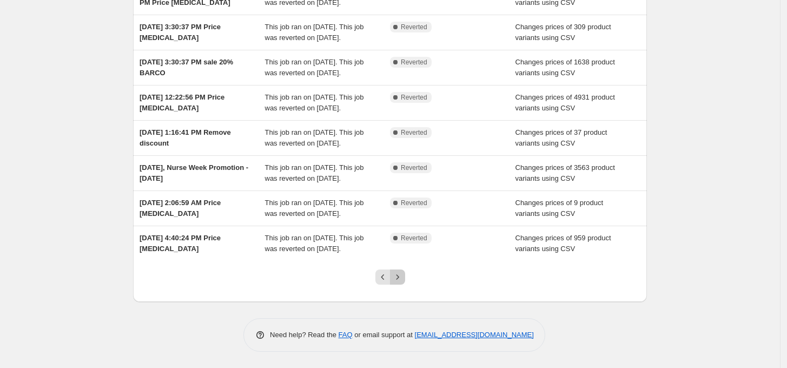
click at [396, 281] on icon "Next" at bounding box center [397, 276] width 11 height 11
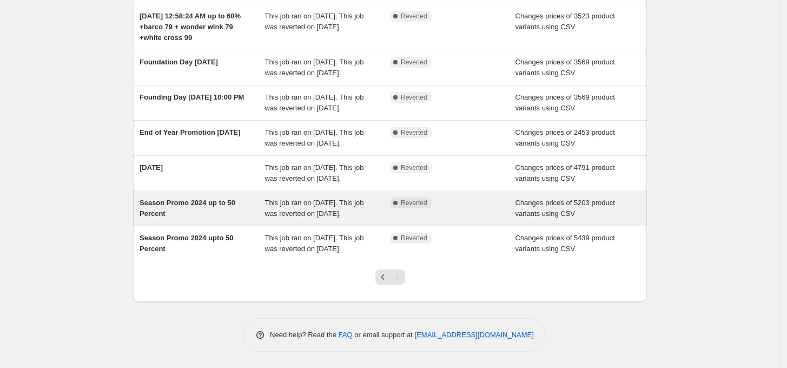
scroll to position [159, 0]
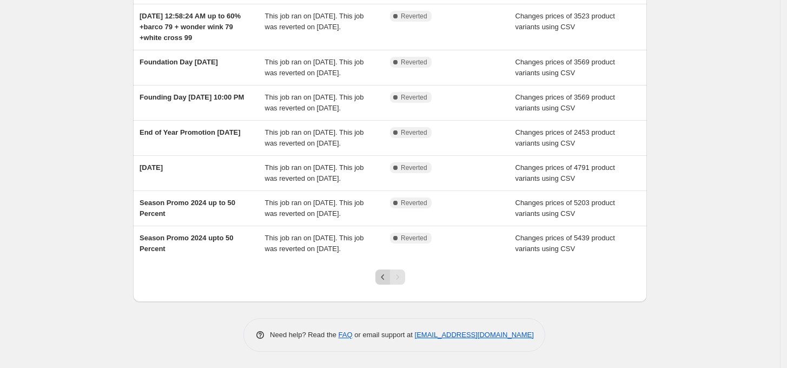
click at [384, 278] on icon "Previous" at bounding box center [382, 276] width 11 height 11
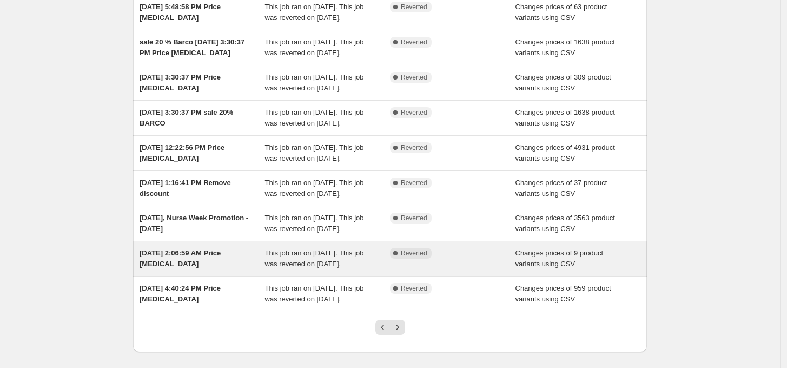
scroll to position [221, 0]
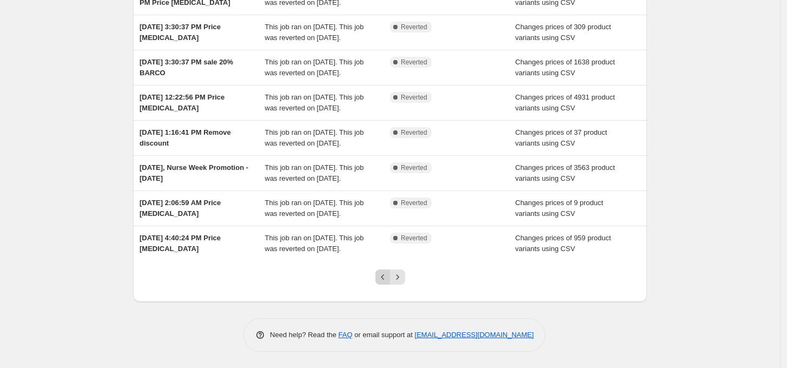
click at [378, 281] on div at bounding box center [390, 281] width 44 height 41
click at [380, 280] on icon "Previous" at bounding box center [382, 276] width 11 height 11
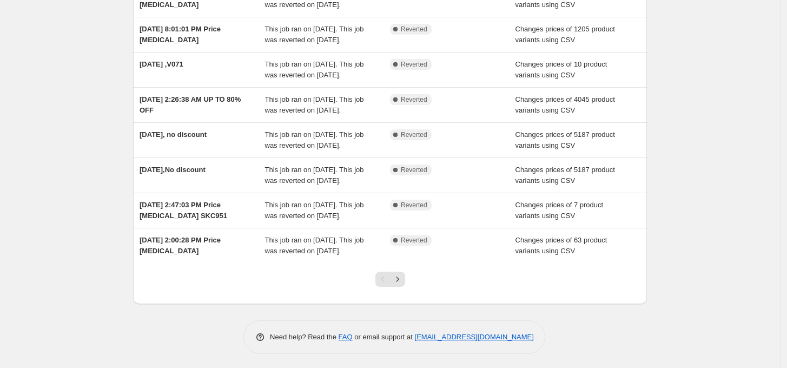
scroll to position [253, 0]
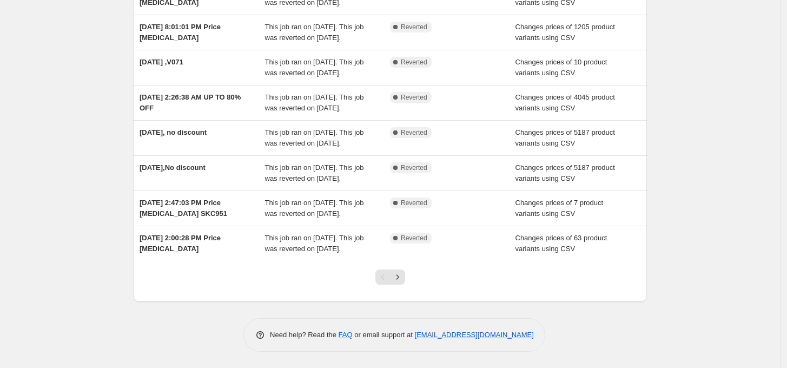
click at [383, 275] on div "Pagination" at bounding box center [382, 276] width 15 height 15
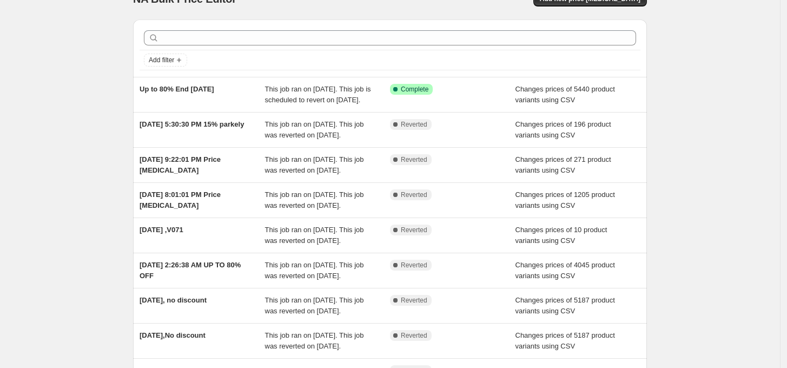
scroll to position [0, 0]
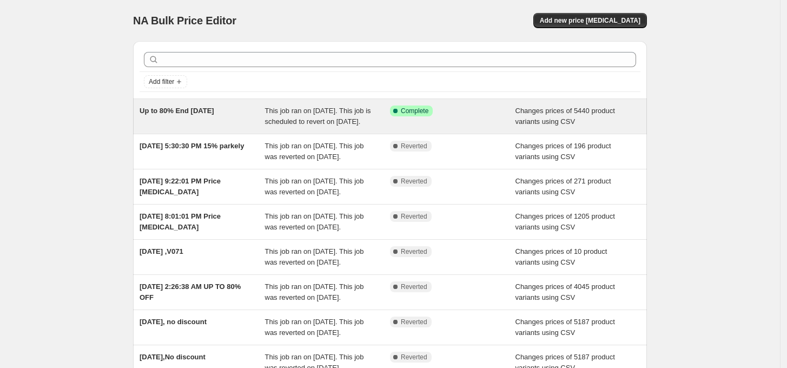
click at [441, 124] on div "Success Complete Complete" at bounding box center [452, 116] width 125 height 22
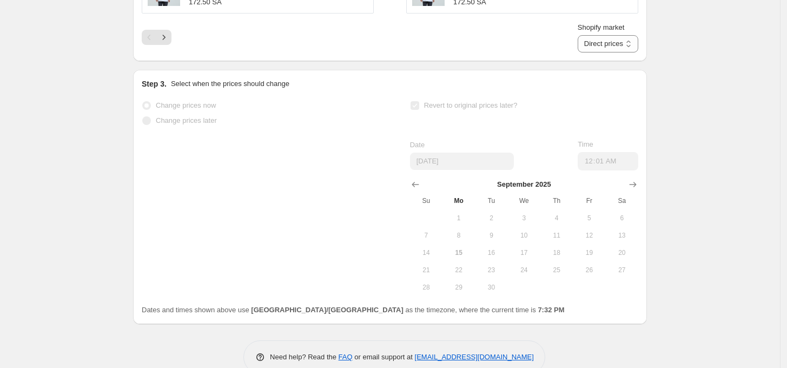
scroll to position [744, 0]
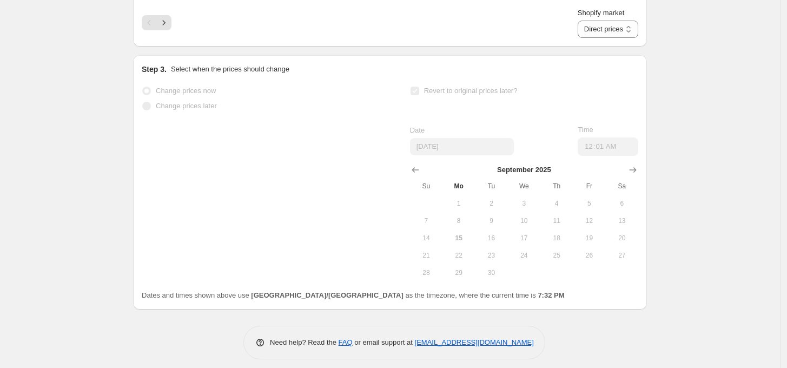
click at [255, 179] on div "Change prices now Change prices later Revert to original prices later? Date [DA…" at bounding box center [390, 182] width 496 height 198
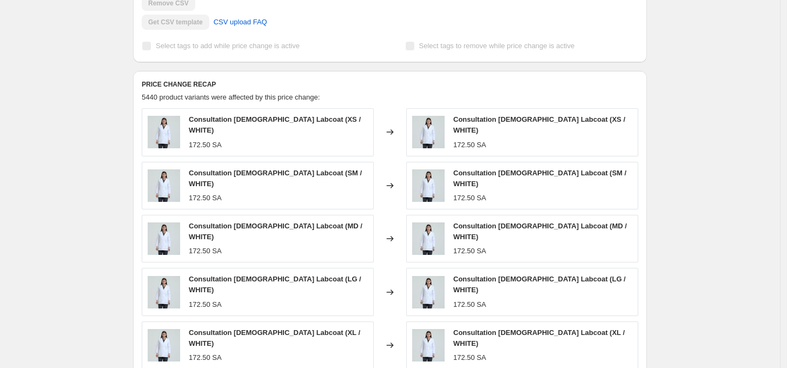
scroll to position [0, 0]
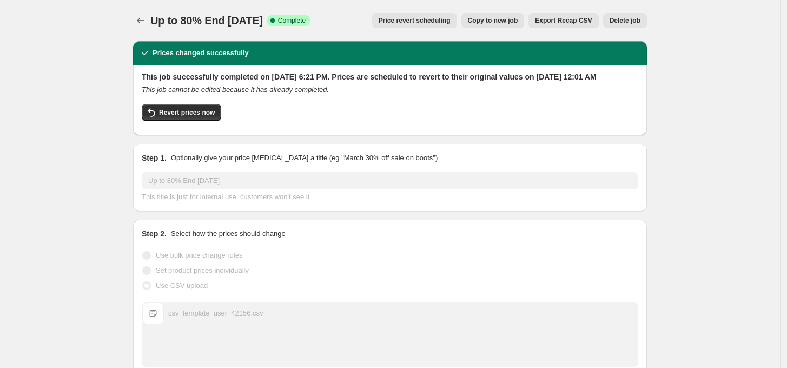
click at [581, 22] on span "Export Recap CSV" at bounding box center [563, 20] width 57 height 9
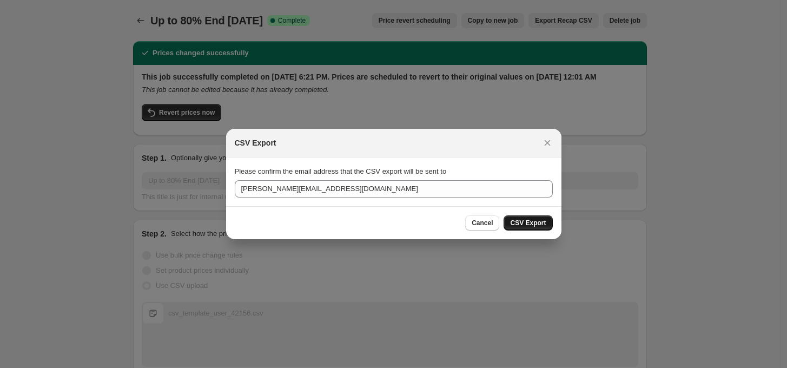
click at [533, 223] on span "CSV Export" at bounding box center [528, 222] width 36 height 9
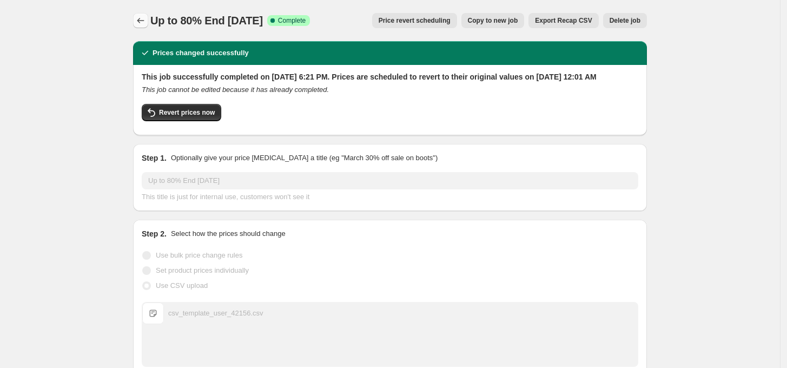
click at [146, 21] on icon "Price change jobs" at bounding box center [140, 20] width 11 height 11
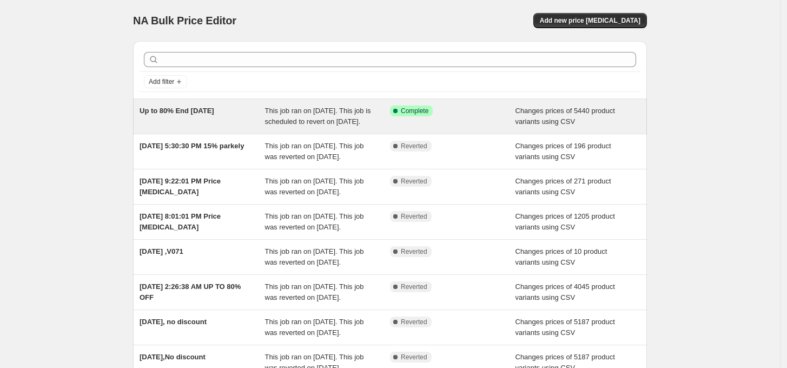
click at [467, 122] on div "Success Complete Complete" at bounding box center [452, 116] width 125 height 22
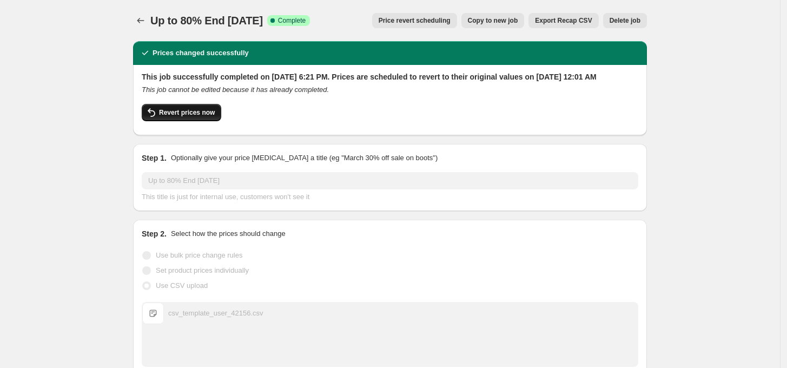
click at [189, 117] on span "Revert prices now" at bounding box center [187, 112] width 56 height 9
checkbox input "false"
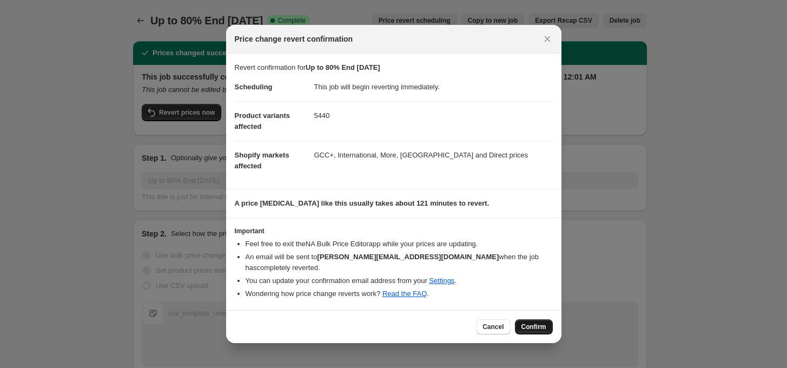
click at [528, 325] on span "Confirm" at bounding box center [533, 326] width 25 height 9
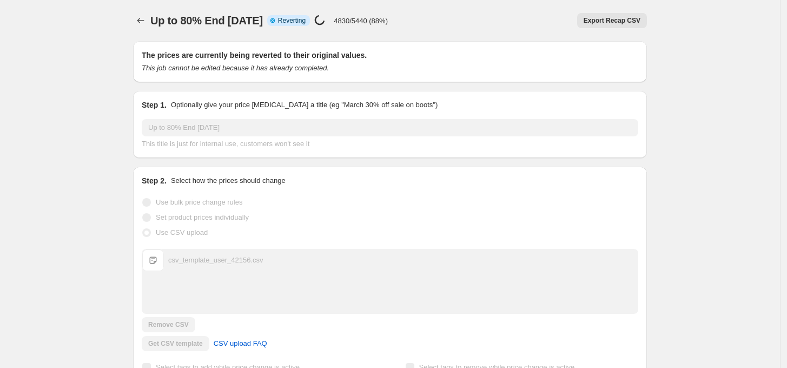
click at [334, 21] on p "4830/5440 (88%)" at bounding box center [361, 21] width 54 height 8
click at [407, 25] on div "Export Recap CSV" at bounding box center [521, 20] width 250 height 15
click at [367, 19] on p "5100/5440 (93%)" at bounding box center [361, 21] width 54 height 8
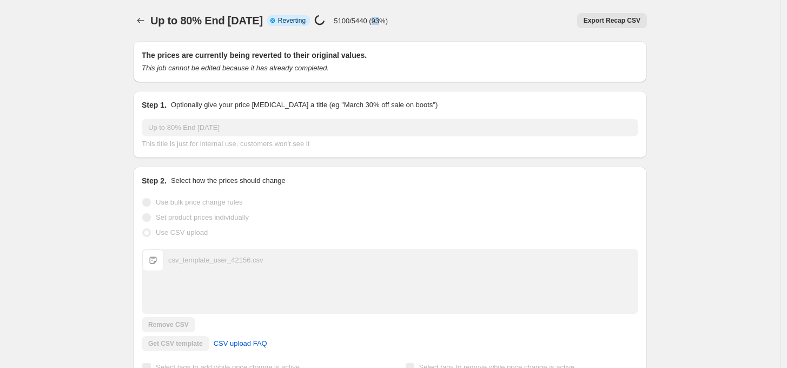
click at [367, 19] on p "5100/5440 (93%)" at bounding box center [361, 21] width 54 height 8
click at [384, 29] on div "Up to 80% End [DATE]. This page is ready Up to 80% End [DATE] Info Partially co…" at bounding box center [390, 20] width 514 height 41
click at [371, 15] on div "Price [MEDICAL_DATA] in progress... 5100/5440 (93%)" at bounding box center [351, 21] width 74 height 12
click at [372, 15] on div "Price [MEDICAL_DATA] in progress... 5100/5440 (93%)" at bounding box center [351, 21] width 74 height 12
click at [379, 32] on div "Up to 80% End [DATE]. This page is ready Up to 80% End [DATE] Info Partially co…" at bounding box center [390, 20] width 514 height 41
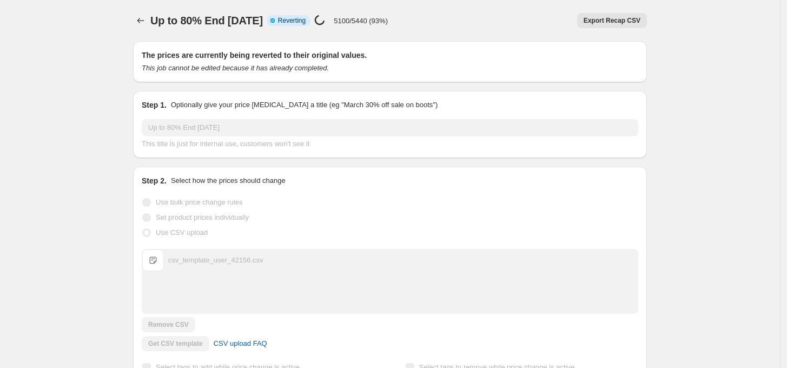
click at [355, 18] on p "5100/5440 (93%)" at bounding box center [361, 21] width 54 height 8
click at [369, 17] on p "5260/5440 (96%)" at bounding box center [361, 21] width 54 height 8
click at [375, 36] on div "Up to 80% End [DATE]. This page is ready Up to 80% End [DATE] Info Partially co…" at bounding box center [390, 20] width 514 height 41
click at [348, 27] on div "Up to 80% End [DATE] Info Partially complete Reverting Price [MEDICAL_DATA] in …" at bounding box center [270, 20] width 241 height 15
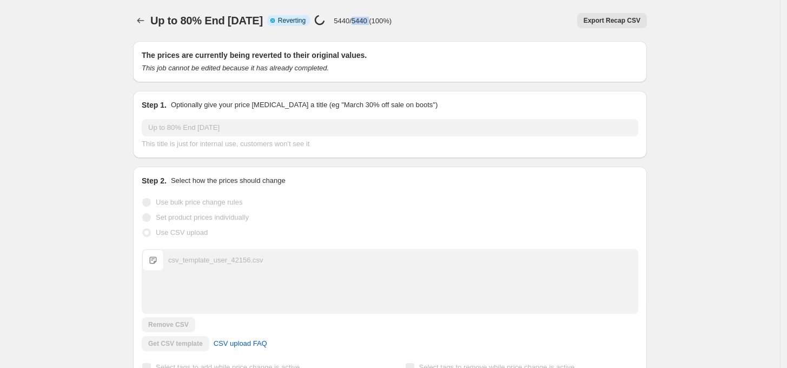
click at [348, 27] on div "Up to 80% End [DATE] Info Partially complete Reverting Price [MEDICAL_DATA] in …" at bounding box center [270, 20] width 241 height 15
click at [348, 26] on div "Price [MEDICAL_DATA] in progress... 5440/5440 (100%)" at bounding box center [352, 21] width 77 height 12
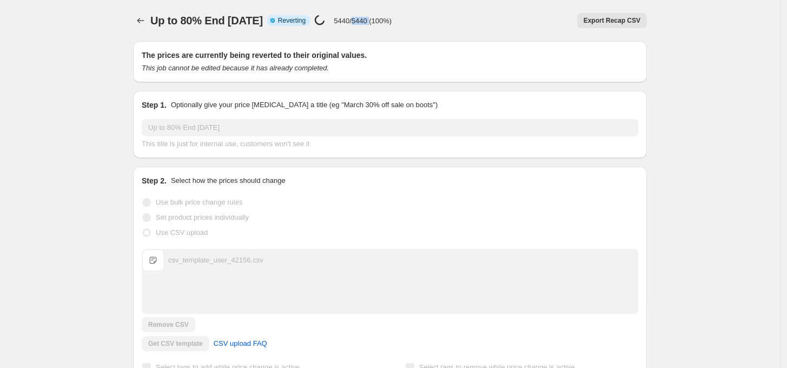
click at [348, 26] on div "Price [MEDICAL_DATA] in progress... 5440/5440 (100%)" at bounding box center [352, 21] width 77 height 12
click at [334, 20] on p "5440/5440 (100%)" at bounding box center [363, 21] width 58 height 8
click at [356, 20] on p "5440/5440 (100%)" at bounding box center [363, 21] width 58 height 8
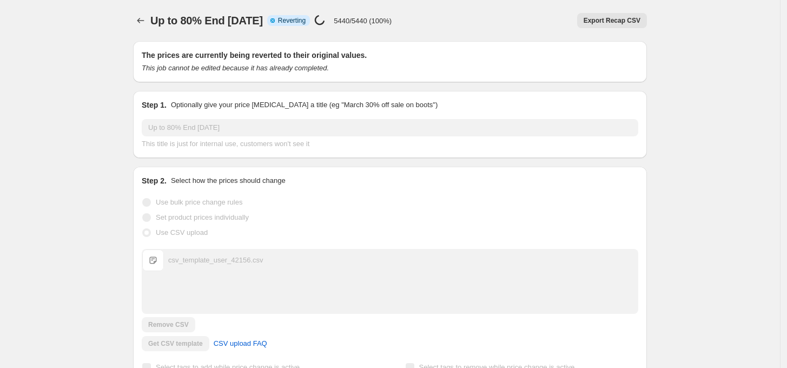
click at [334, 17] on p "5440/5440 (100%)" at bounding box center [363, 21] width 58 height 8
click at [290, 29] on div "Up to 80% End [DATE]. This page is ready Up to 80% End [DATE] Info Partially co…" at bounding box center [390, 20] width 514 height 41
click at [319, 56] on h2 "The prices are currently being reverted to their original values." at bounding box center [390, 55] width 496 height 11
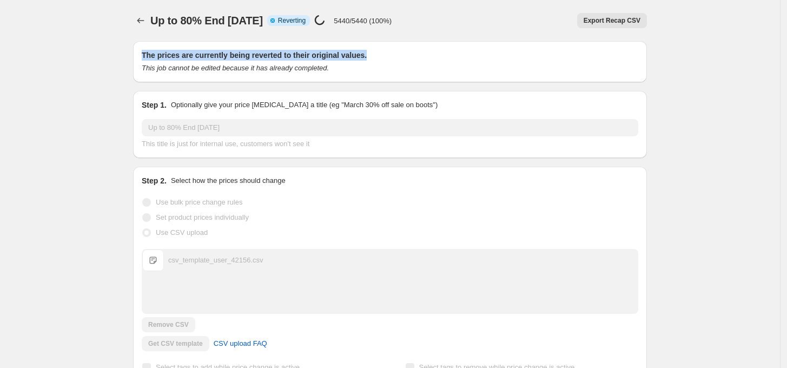
click at [319, 56] on h2 "The prices are currently being reverted to their original values." at bounding box center [390, 55] width 496 height 11
click at [320, 65] on icon "This job cannot be edited because it has already completed." at bounding box center [235, 68] width 187 height 8
click at [320, 70] on icon "This job cannot be edited because it has already completed." at bounding box center [235, 68] width 187 height 8
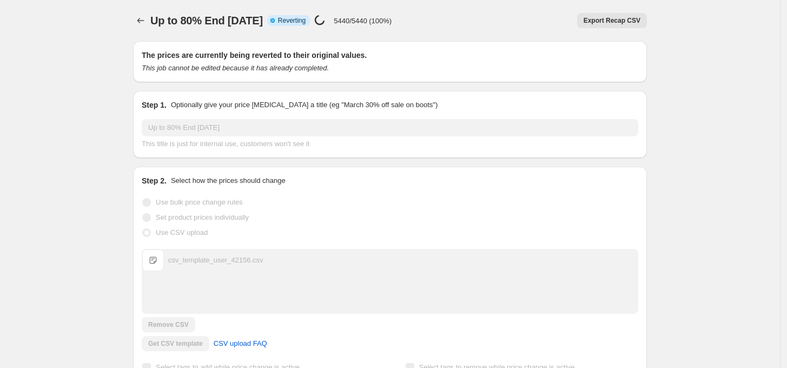
click at [325, 72] on div "This job cannot be edited because it has already completed." at bounding box center [390, 68] width 496 height 11
click at [324, 58] on h2 "The prices are currently being reverted to their original values." at bounding box center [390, 55] width 496 height 11
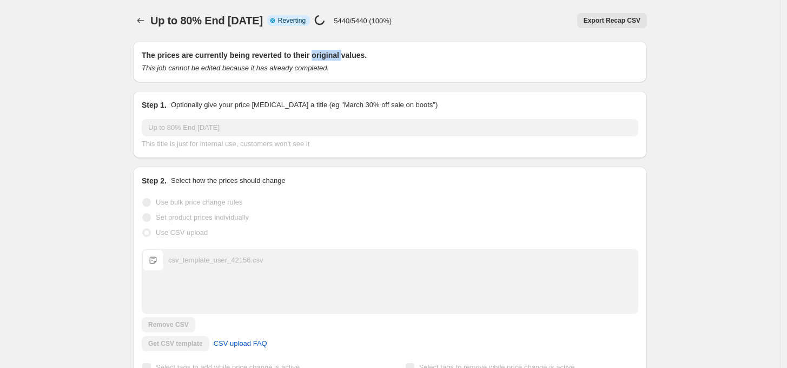
click at [324, 58] on h2 "The prices are currently being reverted to their original values." at bounding box center [390, 55] width 496 height 11
click at [324, 59] on h2 "The prices are currently being reverted to their original values." at bounding box center [390, 55] width 496 height 11
click at [333, 67] on div "This job cannot be edited because it has already completed." at bounding box center [390, 68] width 496 height 11
click at [334, 24] on p "5440/5440 (100%)" at bounding box center [363, 21] width 58 height 8
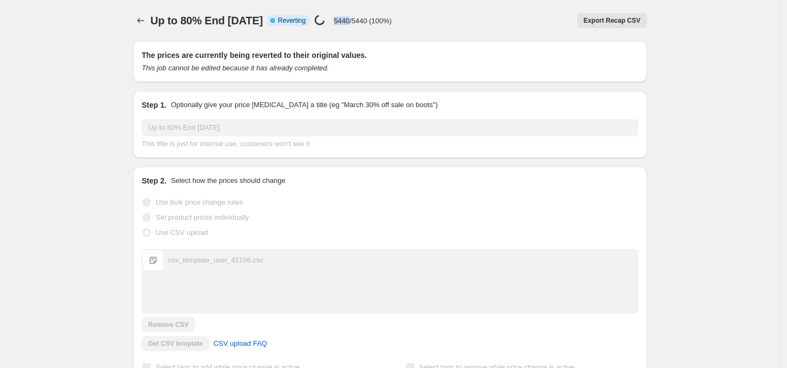
click at [334, 24] on p "5440/5440 (100%)" at bounding box center [363, 21] width 58 height 8
click at [400, 24] on div "Export Recap CSV" at bounding box center [523, 20] width 247 height 15
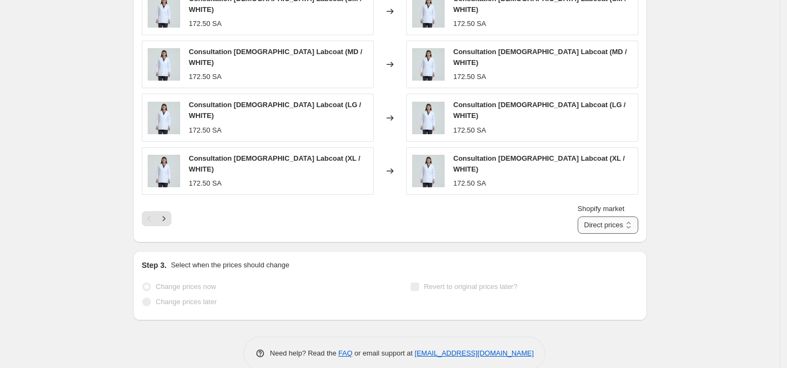
click at [621, 216] on select "Direct prices GCC+ International More [GEOGRAPHIC_DATA]" at bounding box center [607, 224] width 61 height 17
click at [169, 213] on icon "Next" at bounding box center [163, 218] width 11 height 11
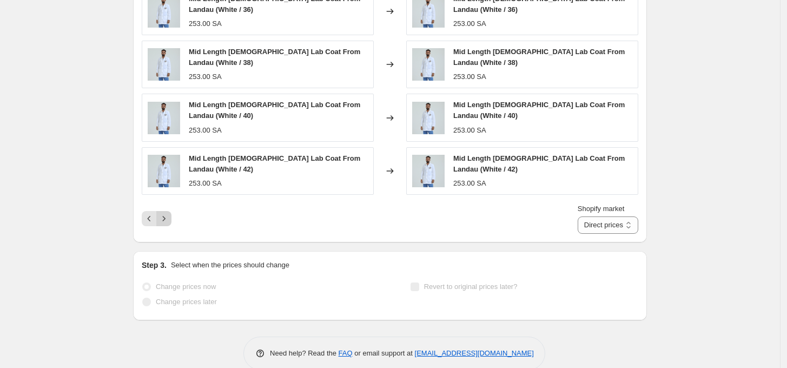
click at [169, 213] on icon "Next" at bounding box center [163, 218] width 11 height 11
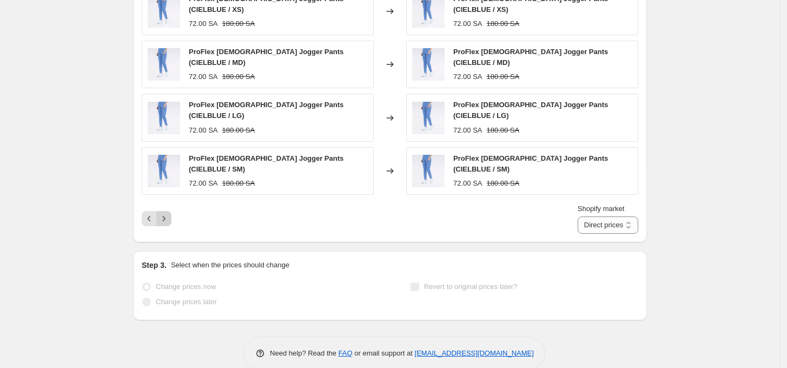
click at [169, 213] on icon "Next" at bounding box center [163, 218] width 11 height 11
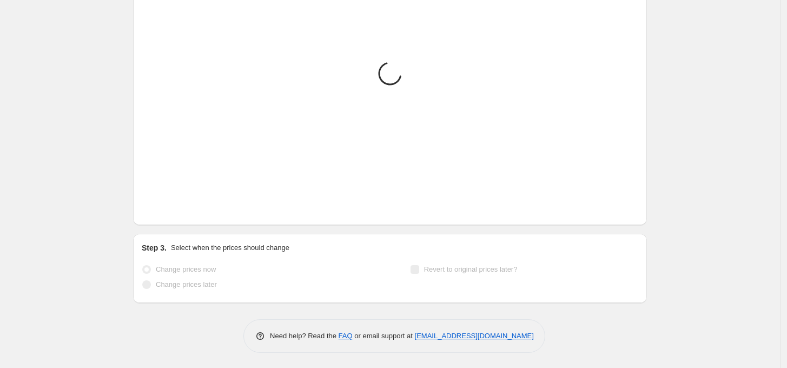
click at [169, 202] on icon "Next" at bounding box center [163, 201] width 11 height 11
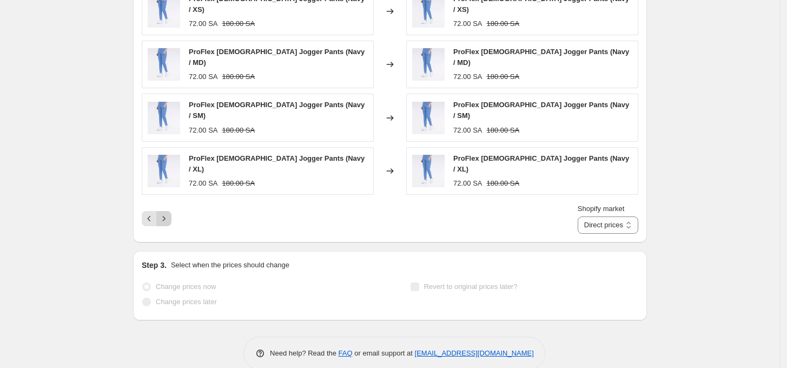
click at [169, 213] on icon "Next" at bounding box center [163, 218] width 11 height 11
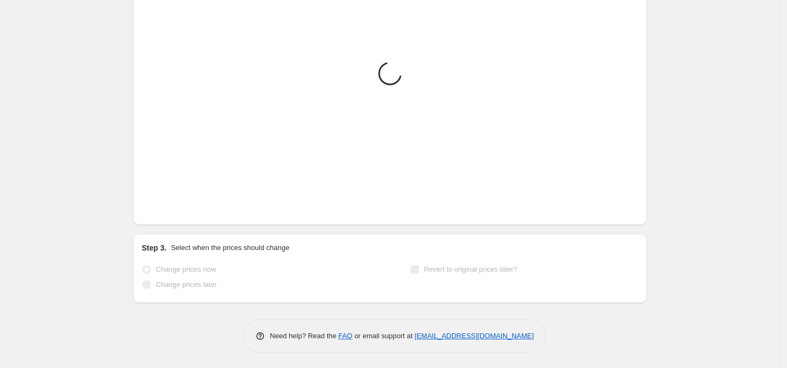
click at [169, 202] on icon "Next" at bounding box center [163, 201] width 11 height 11
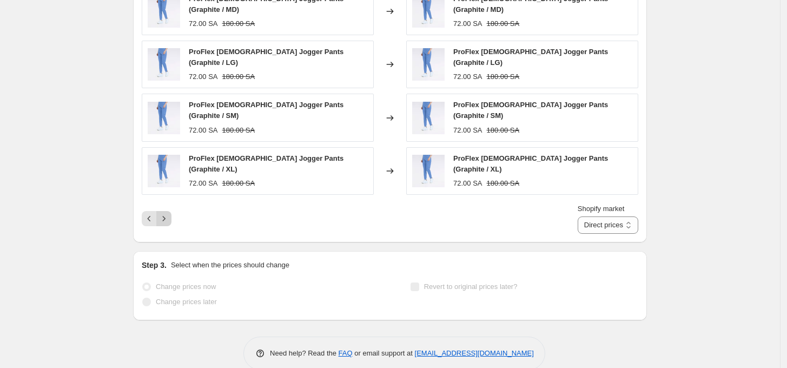
click at [169, 213] on icon "Next" at bounding box center [163, 218] width 11 height 11
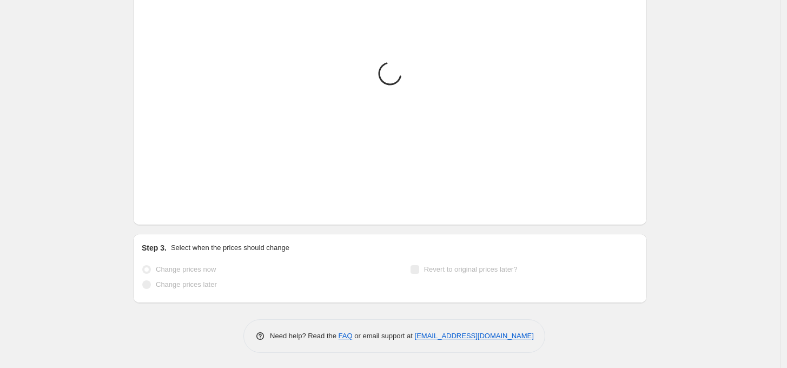
click at [169, 202] on icon "Next" at bounding box center [163, 201] width 11 height 11
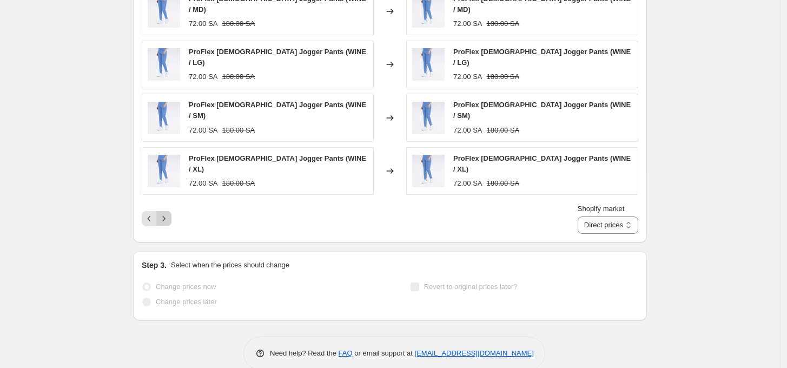
click at [169, 213] on icon "Next" at bounding box center [163, 218] width 11 height 11
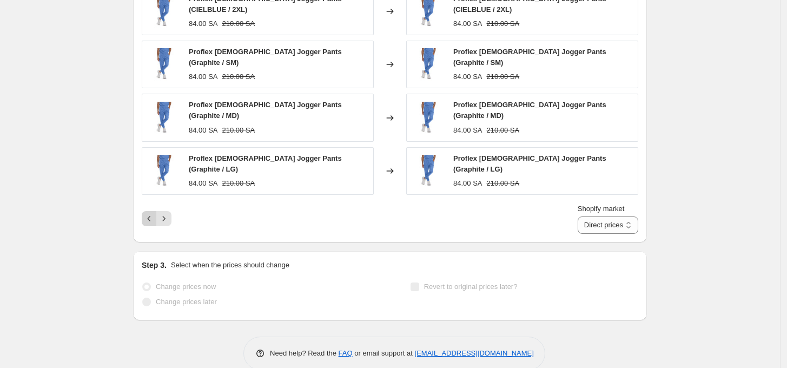
click at [155, 213] on icon "Previous" at bounding box center [149, 218] width 11 height 11
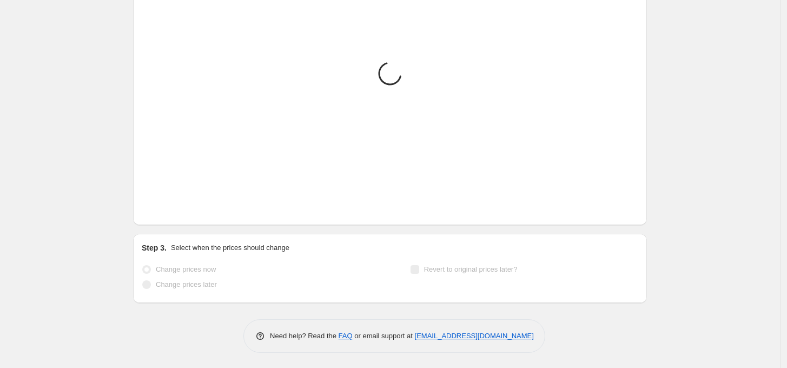
click at [155, 203] on icon "Previous" at bounding box center [149, 201] width 11 height 11
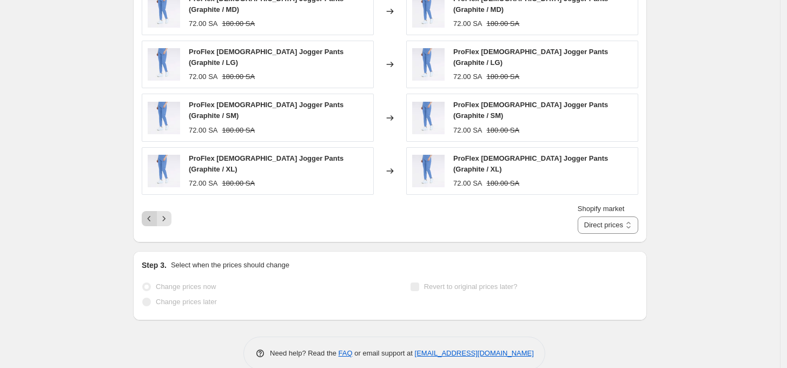
click at [155, 213] on icon "Previous" at bounding box center [149, 218] width 11 height 11
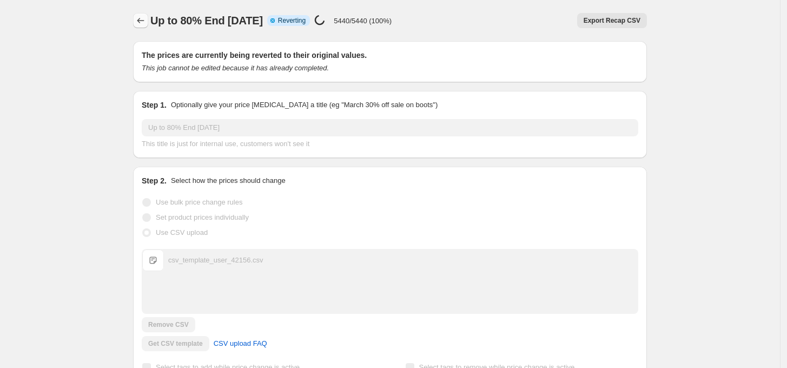
click at [139, 18] on icon "Price change jobs" at bounding box center [140, 20] width 11 height 11
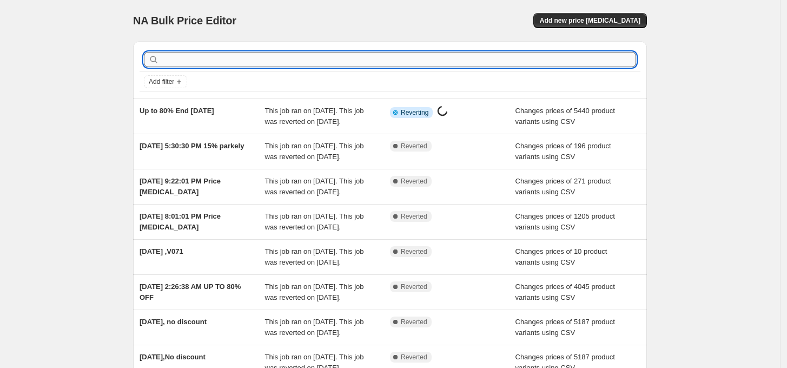
click at [165, 59] on input "text" at bounding box center [398, 59] width 475 height 15
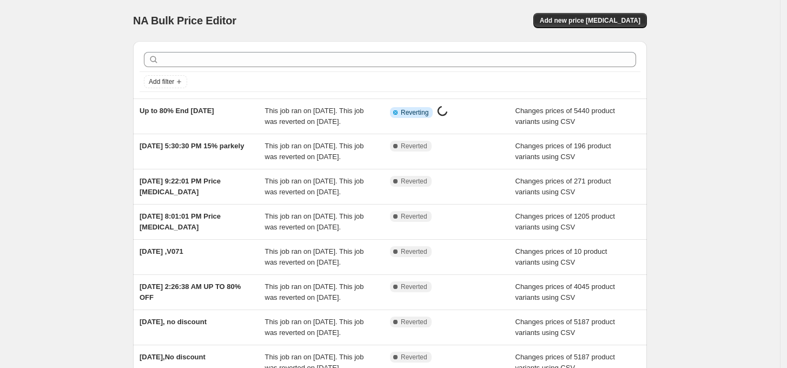
click at [118, 83] on div "NA Bulk Price Editor. This page is ready NA Bulk Price Editor Add new price [ME…" at bounding box center [390, 278] width 780 height 557
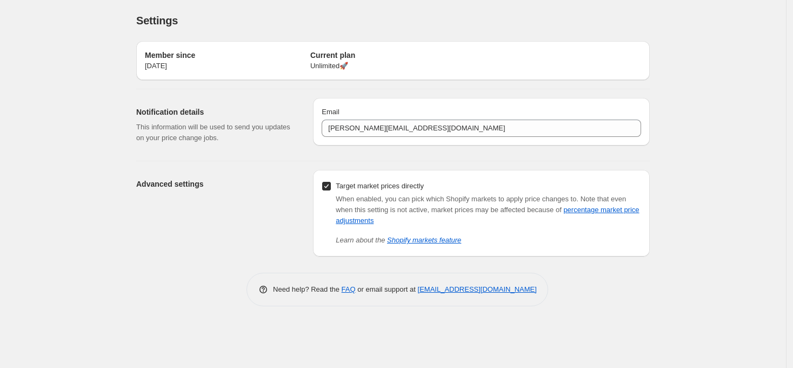
click at [323, 187] on input "Target market prices directly" at bounding box center [326, 186] width 9 height 9
checkbox input "false"
